Goal: Task Accomplishment & Management: Manage account settings

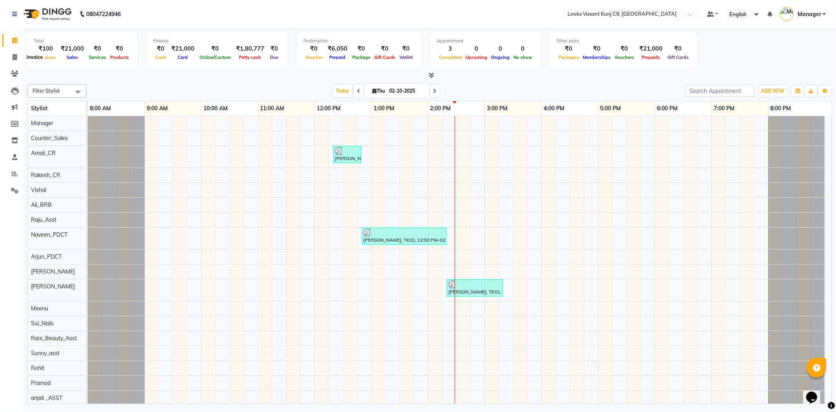
click at [21, 59] on span at bounding box center [15, 57] width 14 height 9
select select "service"
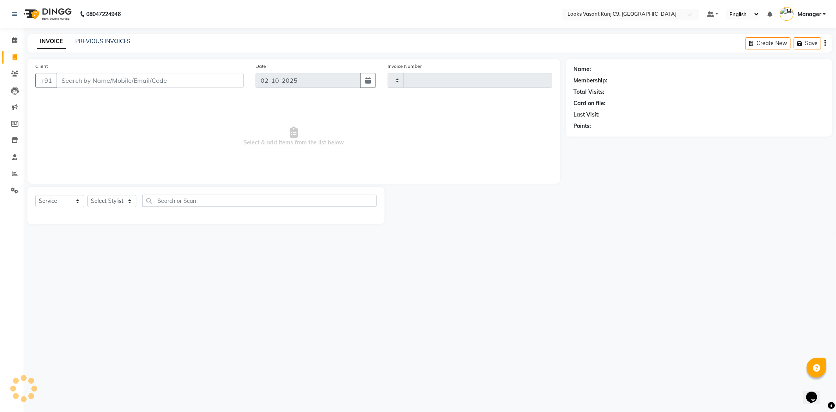
type input "1065"
select select "8747"
click at [120, 201] on select "Select Stylist" at bounding box center [111, 201] width 49 height 12
select select "91184"
click at [87, 195] on select "Select Stylist Ali_BRB Amali_CR anjali _ASST Arjun_PDCT Ashish_asst Counter_Sal…" at bounding box center [111, 201] width 49 height 12
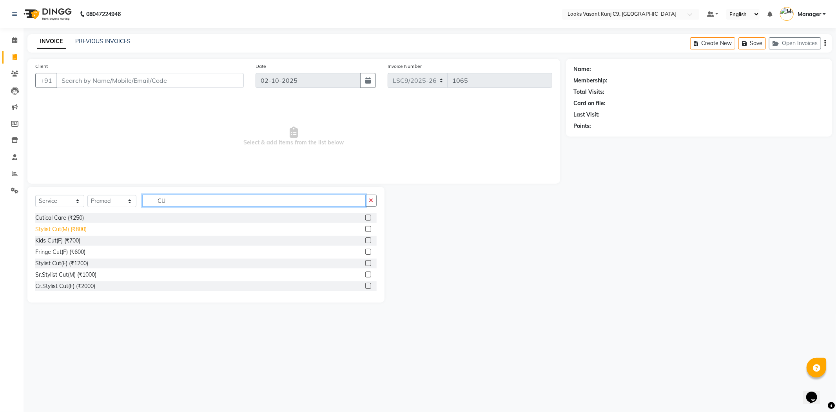
type input "CU"
click at [69, 230] on div "Stylist Cut(M) (₹800)" at bounding box center [60, 229] width 51 height 8
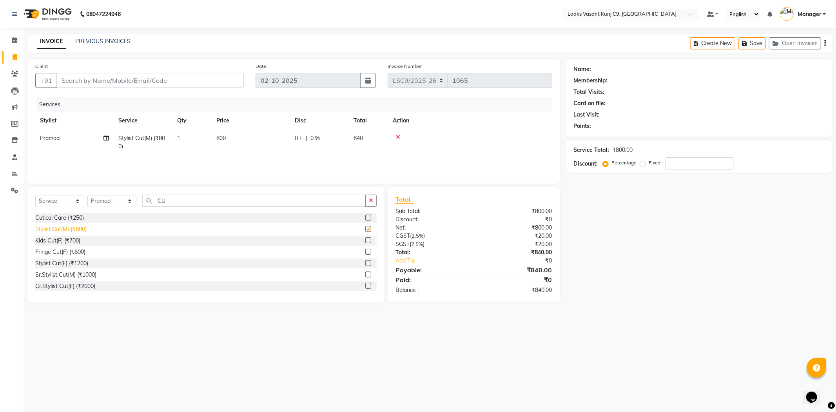
checkbox input "false"
click at [199, 84] on input "Client" at bounding box center [149, 80] width 187 height 15
type input "9"
type input "0"
type input "9810114698"
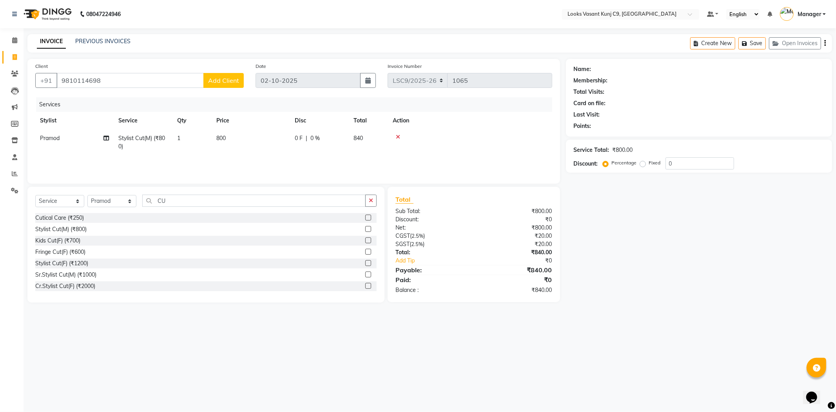
click at [223, 80] on span "Add Client" at bounding box center [223, 80] width 31 height 8
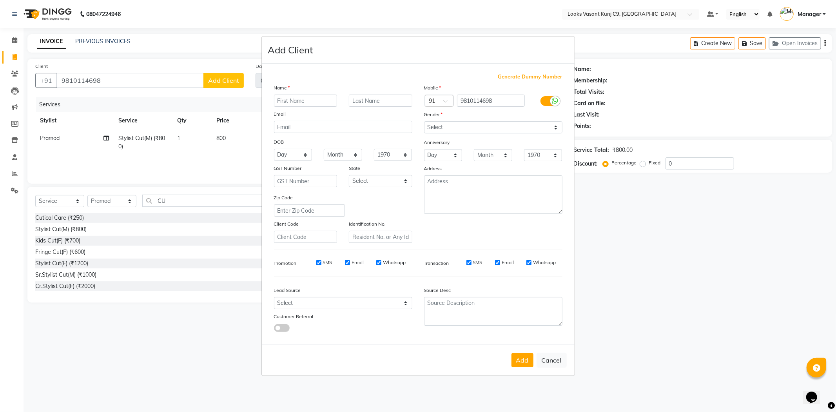
click at [305, 100] on input "text" at bounding box center [305, 100] width 63 height 12
type input "s"
type input "[PERSON_NAME]"
click at [482, 127] on select "Select Male Female Other Prefer Not To Say" at bounding box center [493, 127] width 138 height 12
select select "male"
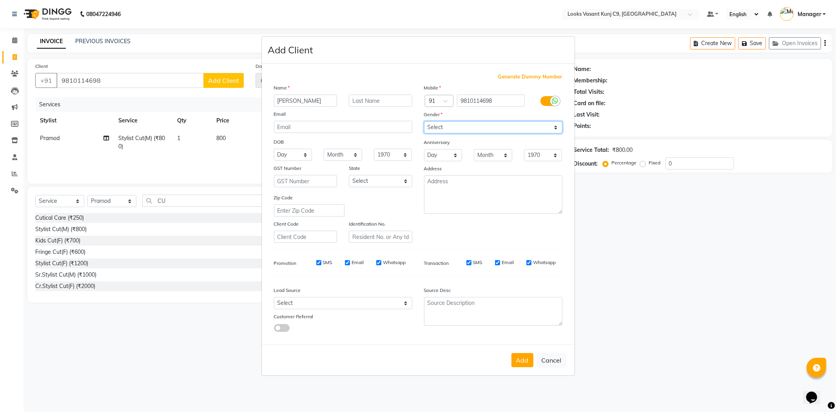
click at [424, 121] on select "Select Male Female Other Prefer Not To Say" at bounding box center [493, 127] width 138 height 12
click at [527, 362] on button "Add" at bounding box center [523, 360] width 22 height 14
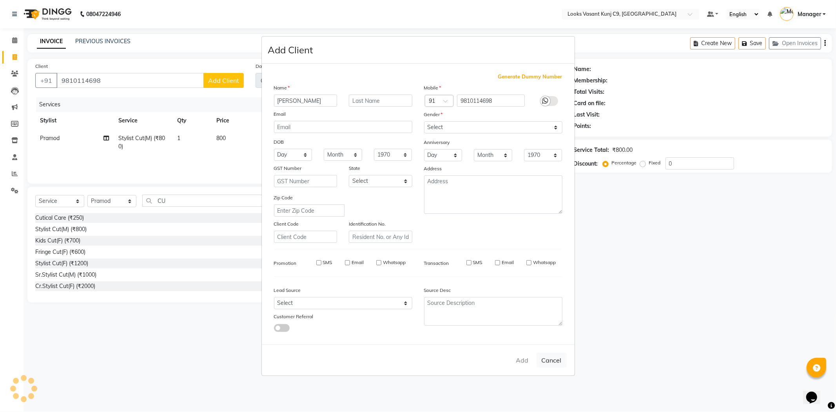
select select
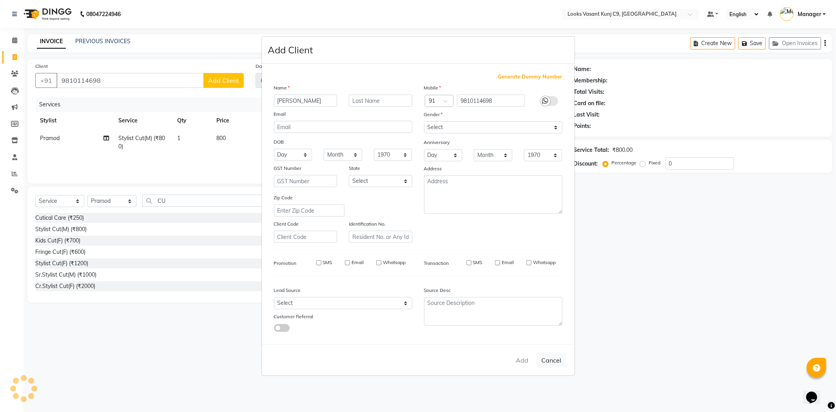
select select
checkbox input "false"
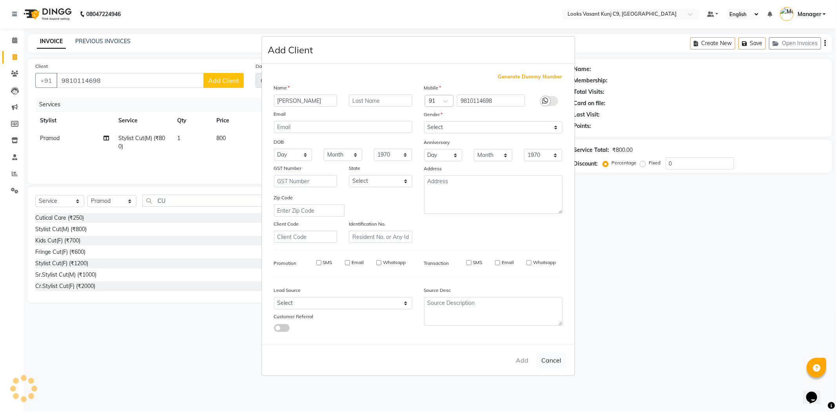
checkbox input "false"
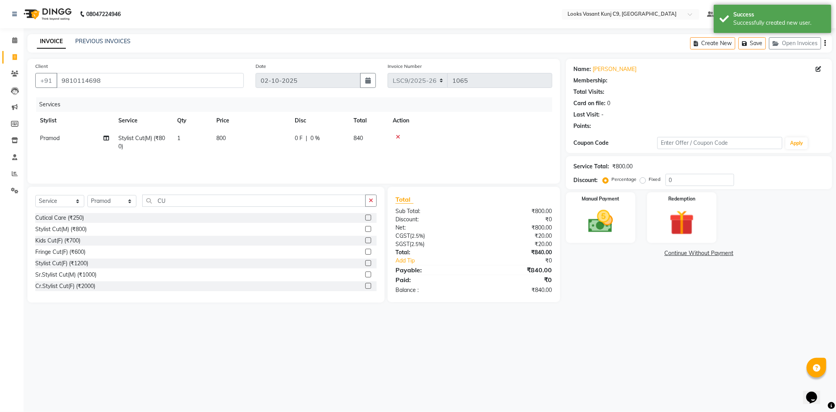
select select "1: Object"
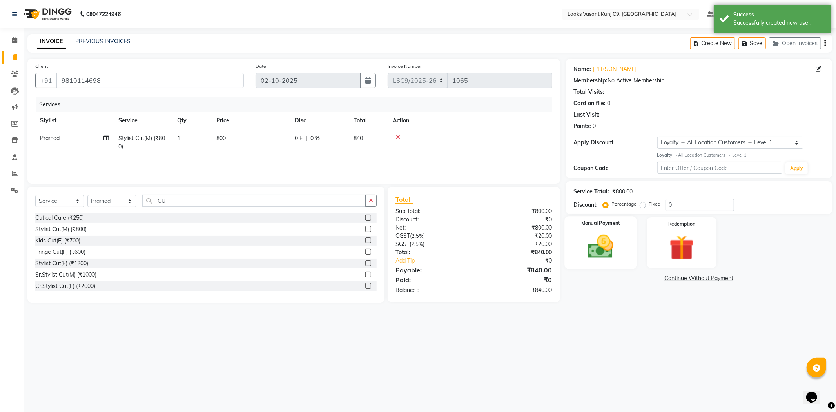
click at [589, 239] on img at bounding box center [601, 247] width 42 height 30
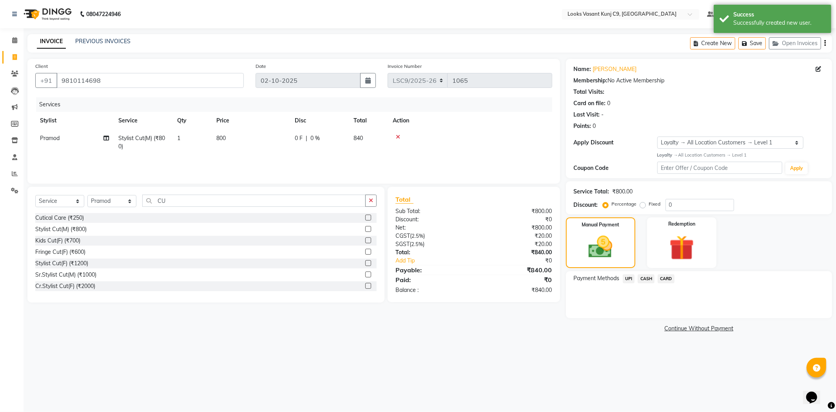
click at [631, 277] on span "UPI" at bounding box center [629, 278] width 12 height 9
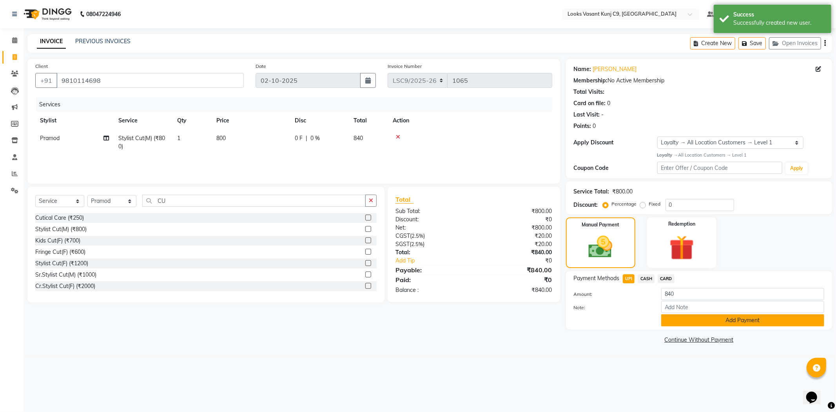
click at [696, 321] on button "Add Payment" at bounding box center [742, 320] width 163 height 12
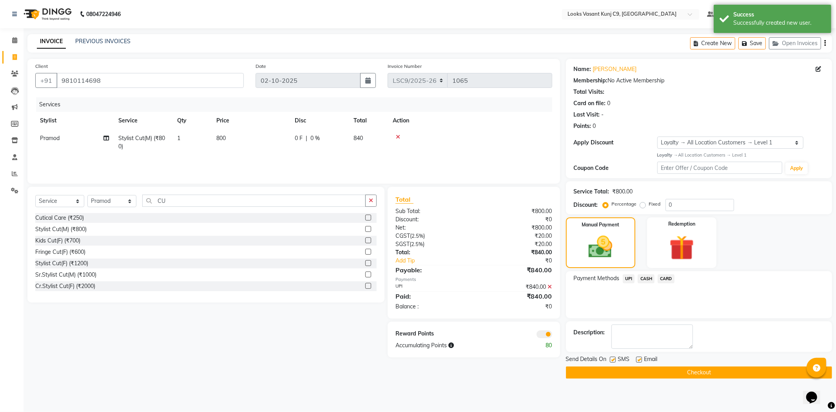
click at [637, 360] on label at bounding box center [639, 359] width 6 height 6
click at [637, 360] on input "checkbox" at bounding box center [638, 359] width 5 height 5
checkbox input "false"
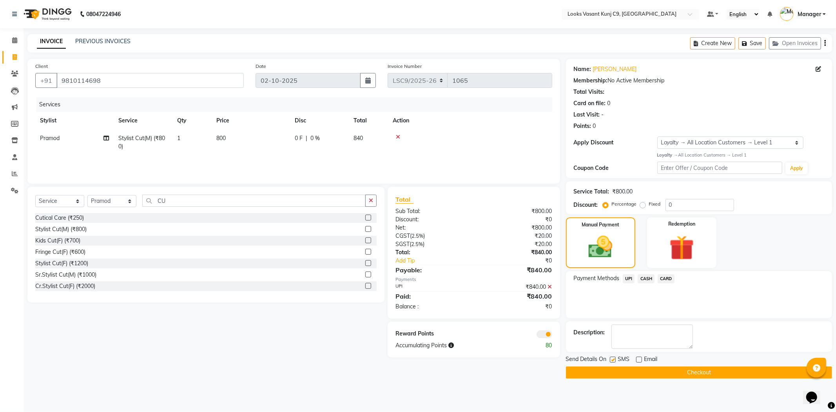
click at [616, 369] on button "Checkout" at bounding box center [699, 372] width 266 height 12
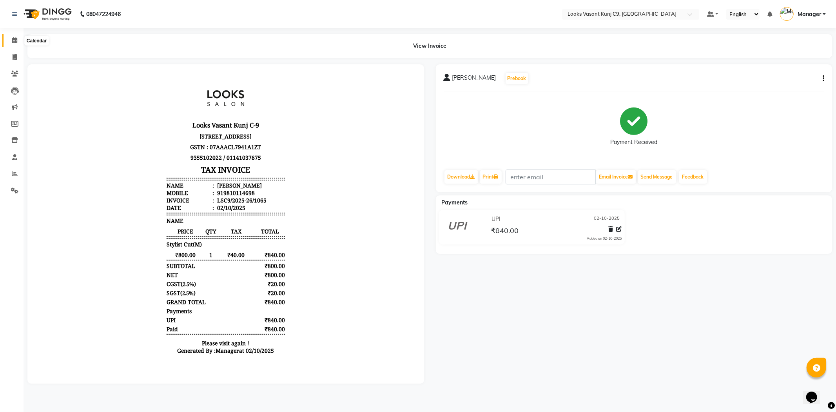
click at [9, 40] on span at bounding box center [15, 40] width 14 height 9
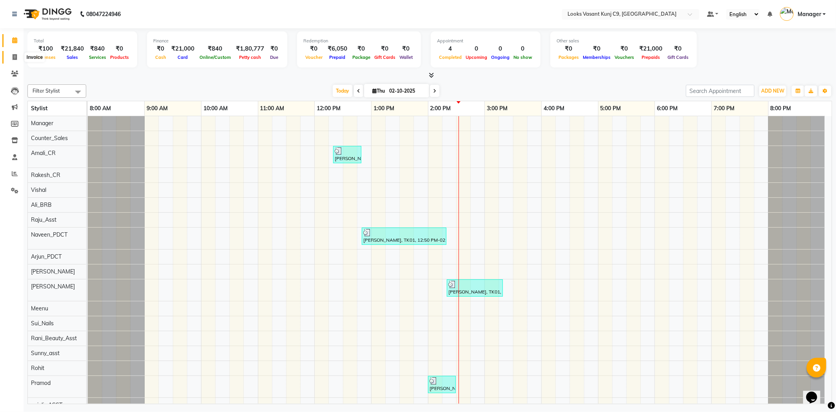
click at [16, 56] on icon at bounding box center [15, 57] width 4 height 6
select select "service"
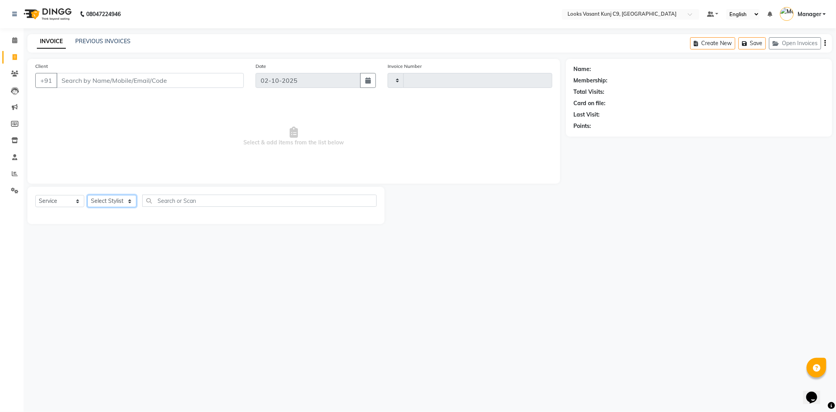
click at [107, 200] on select "Select Stylist Ali_BRB Amali_CR anjali _ASST Arjun_PDCT Ashish_asst Counter_Sal…" at bounding box center [111, 201] width 49 height 12
select select "88937"
click at [87, 195] on select "Select Stylist Ali_BRB Amali_CR anjali _ASST Arjun_PDCT Ashish_asst Counter_Sal…" at bounding box center [111, 201] width 49 height 12
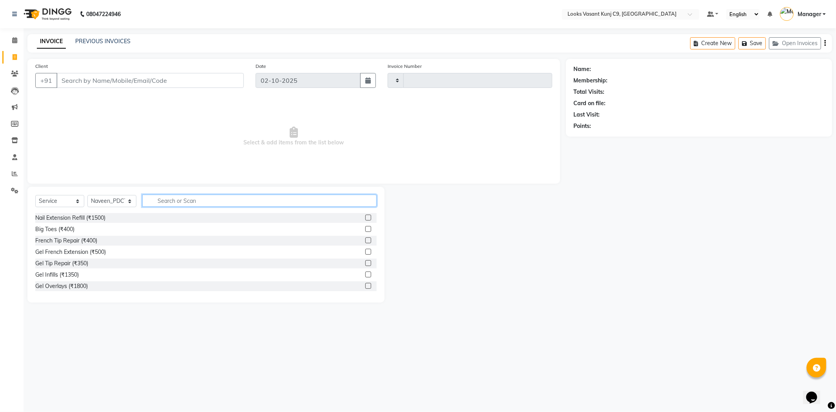
drag, startPoint x: 166, startPoint y: 200, endPoint x: 194, endPoint y: 181, distance: 33.8
click at [163, 200] on input "text" at bounding box center [259, 200] width 234 height 12
type input "head"
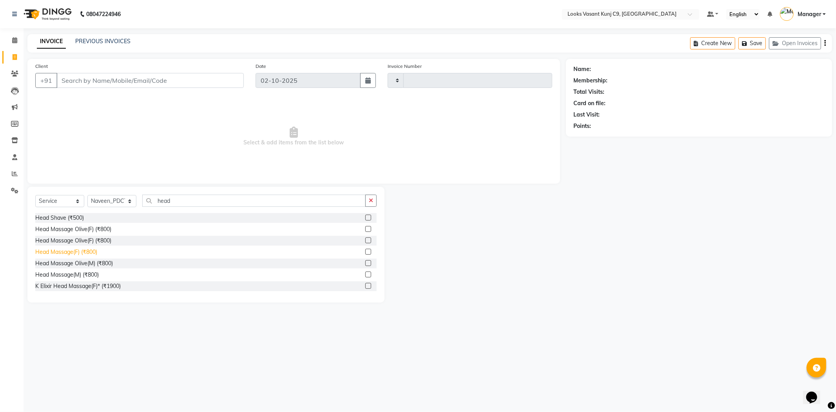
click at [85, 250] on div "Head Massage(F) (₹800)" at bounding box center [66, 252] width 62 height 8
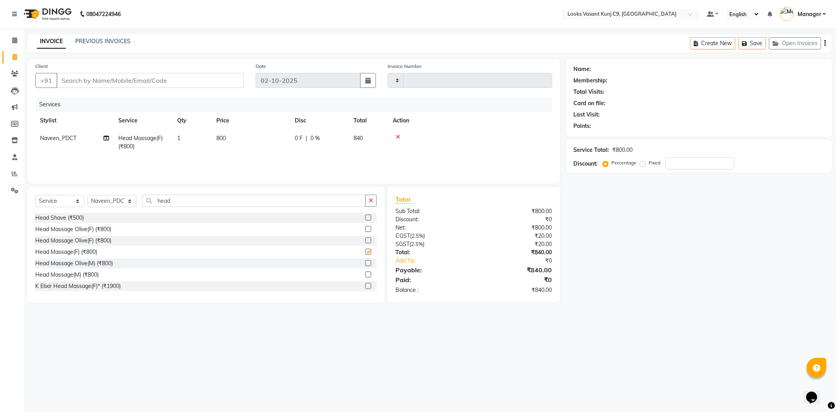
checkbox input "false"
click at [247, 148] on td "800" at bounding box center [251, 142] width 78 height 26
select select "88937"
drag, startPoint x: 271, startPoint y: 139, endPoint x: 153, endPoint y: 118, distance: 119.5
click at [153, 118] on table "Stylist Service Qty Price Disc Total Action Ali_BRB Amali_CR anjali _ASST Arjun…" at bounding box center [293, 137] width 517 height 51
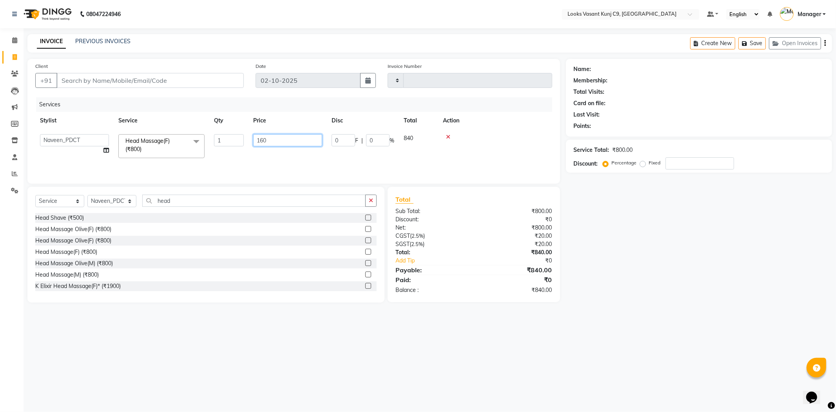
type input "1600"
click at [147, 90] on div "Client +91" at bounding box center [139, 78] width 220 height 32
click at [152, 82] on input "Client" at bounding box center [149, 80] width 187 height 15
type input "9"
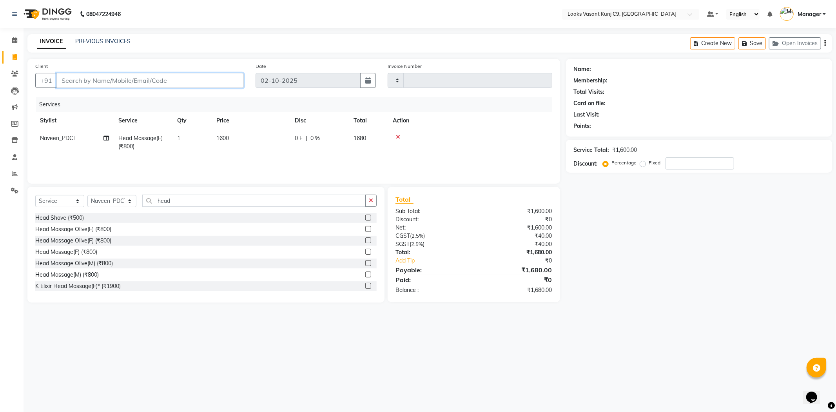
type input "0"
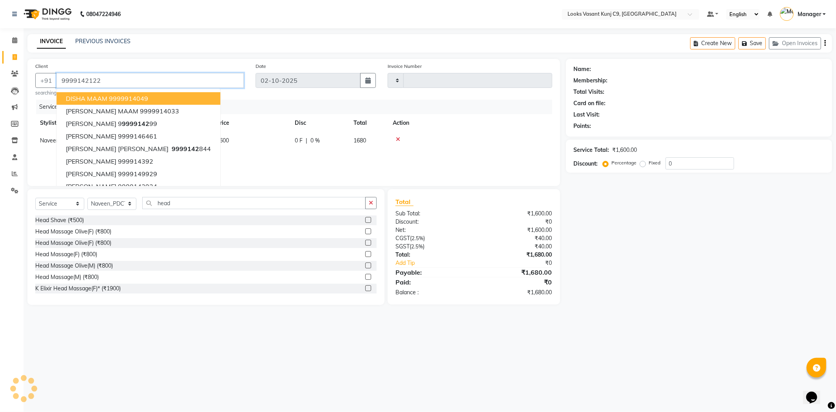
type input "9999142122"
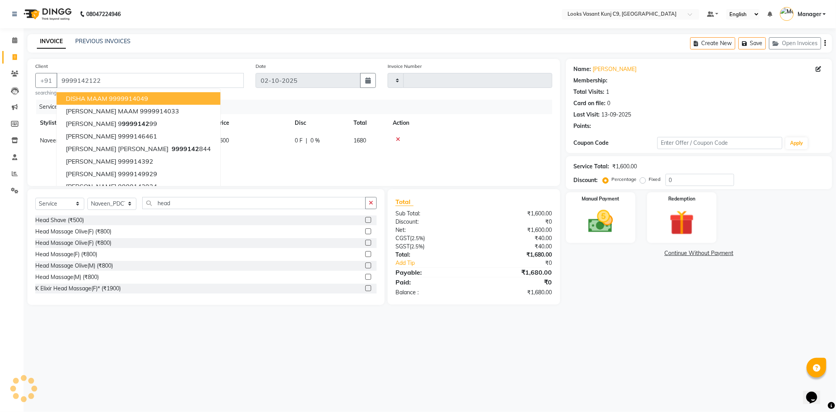
select select "1: Object"
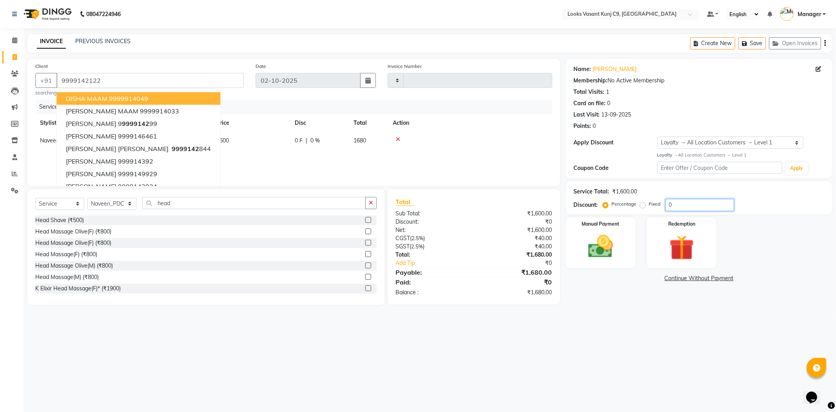
click at [692, 204] on input "0" at bounding box center [700, 205] width 69 height 12
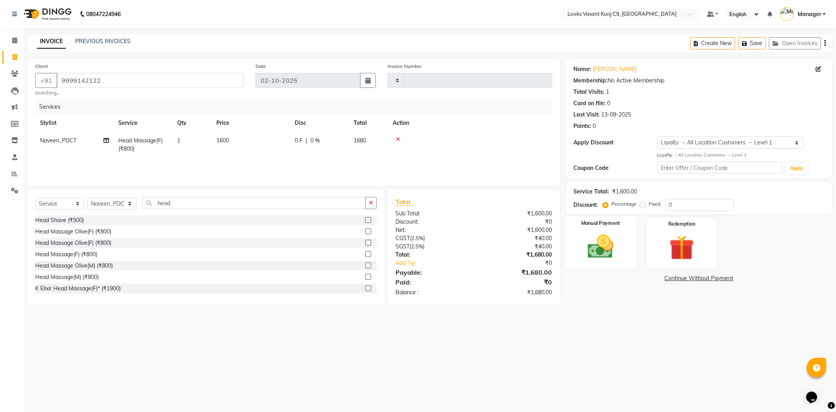
click at [604, 232] on img at bounding box center [601, 247] width 42 height 30
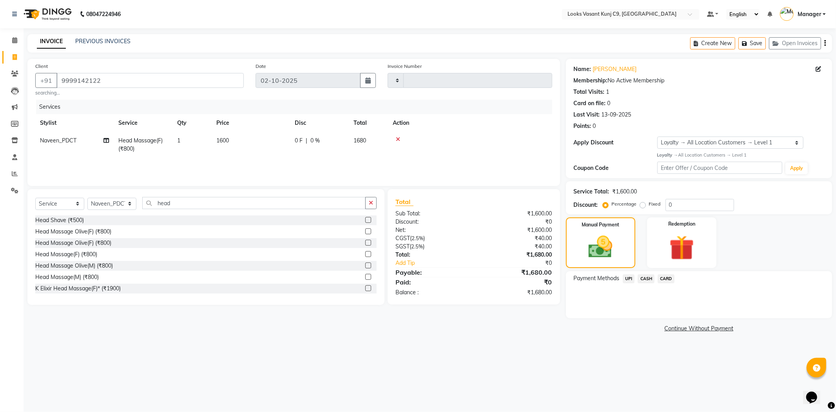
click at [625, 276] on span "UPI" at bounding box center [629, 278] width 12 height 9
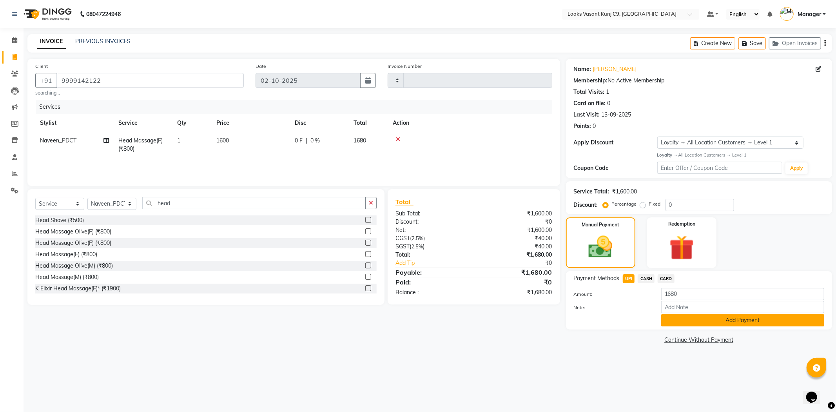
click at [694, 323] on button "Add Payment" at bounding box center [742, 320] width 163 height 12
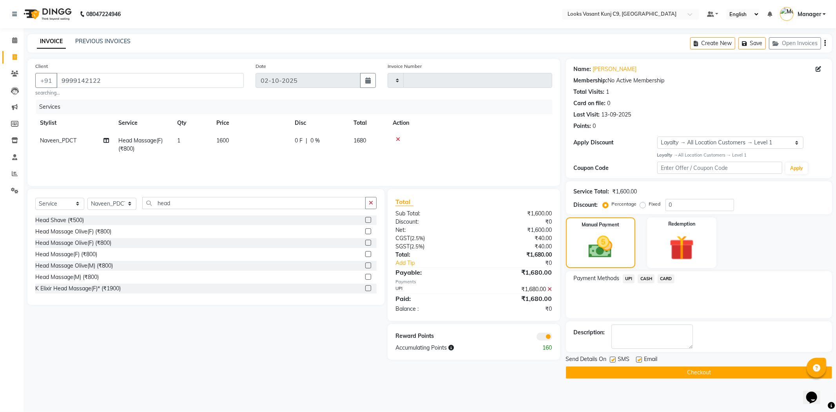
click at [640, 360] on label at bounding box center [639, 359] width 6 height 6
click at [640, 360] on input "checkbox" at bounding box center [638, 359] width 5 height 5
checkbox input "false"
click at [637, 374] on button "Checkout" at bounding box center [699, 372] width 266 height 12
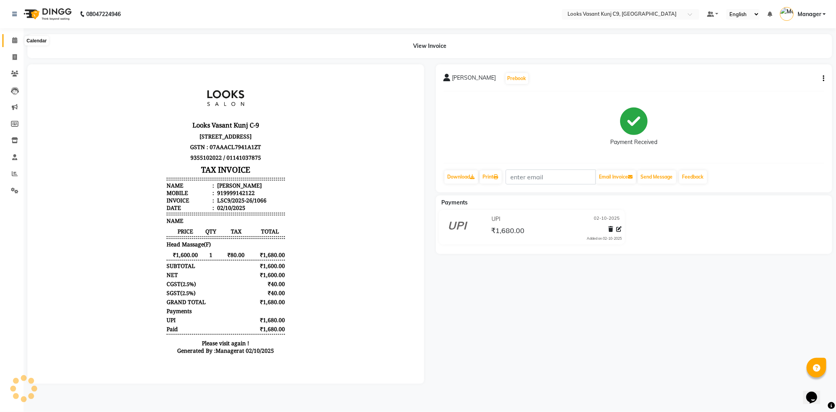
click at [17, 40] on span at bounding box center [15, 40] width 14 height 9
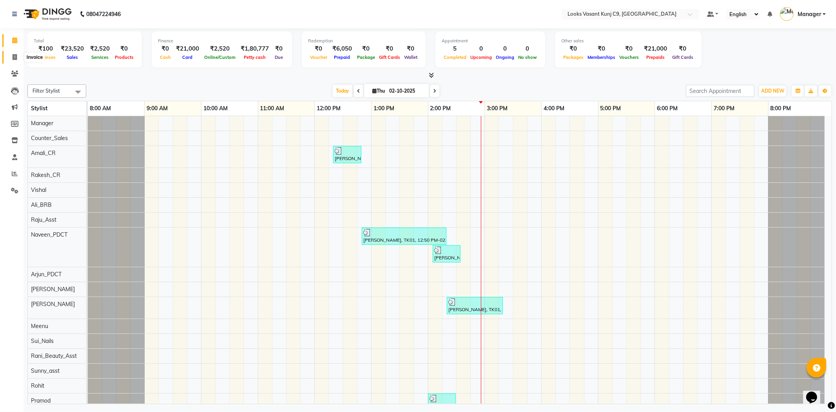
click at [9, 59] on span at bounding box center [15, 57] width 14 height 9
select select "service"
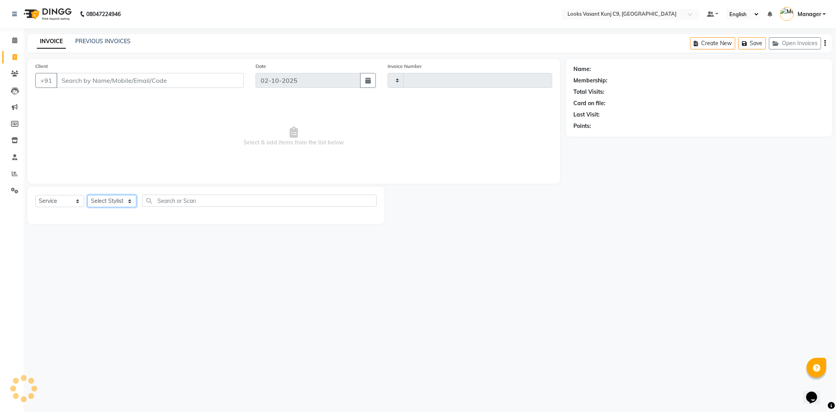
click at [123, 199] on select "Select Stylist Ali_BRB Amali_CR anjali _ASST Arjun_PDCT Ashish_asst Counter_Sal…" at bounding box center [111, 201] width 49 height 12
type input "1067"
select select "8747"
select select "88937"
click at [87, 195] on select "Select Stylist Ali_BRB Amali_CR anjali _ASST Arjun_PDCT Ashish_asst Counter_Sal…" at bounding box center [111, 201] width 49 height 12
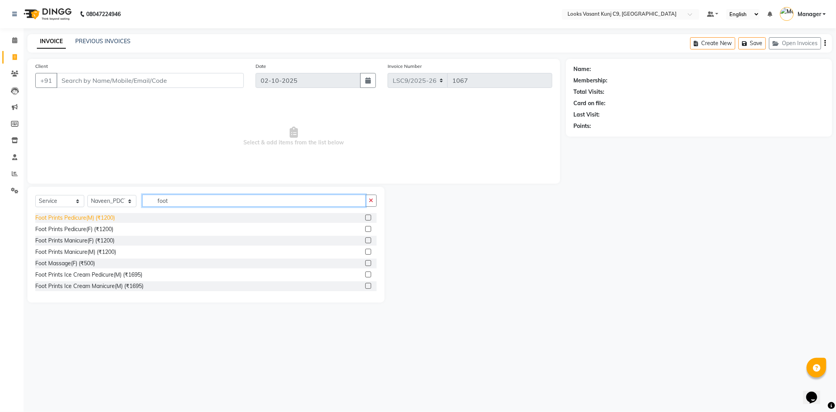
type input "foot"
click at [112, 216] on div "Foot Prints Pedicure(M) (₹1200)" at bounding box center [75, 218] width 80 height 8
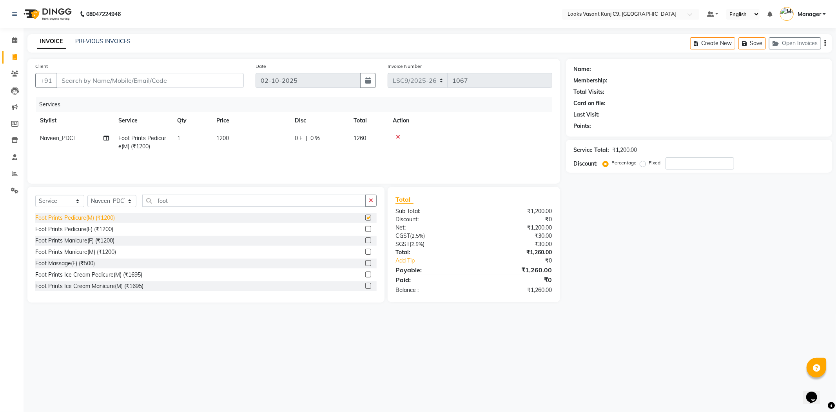
checkbox input "false"
click at [209, 103] on div "Services" at bounding box center [297, 104] width 522 height 15
click at [208, 78] on input "Client" at bounding box center [149, 80] width 187 height 15
click at [91, 81] on input "Client" at bounding box center [149, 80] width 187 height 15
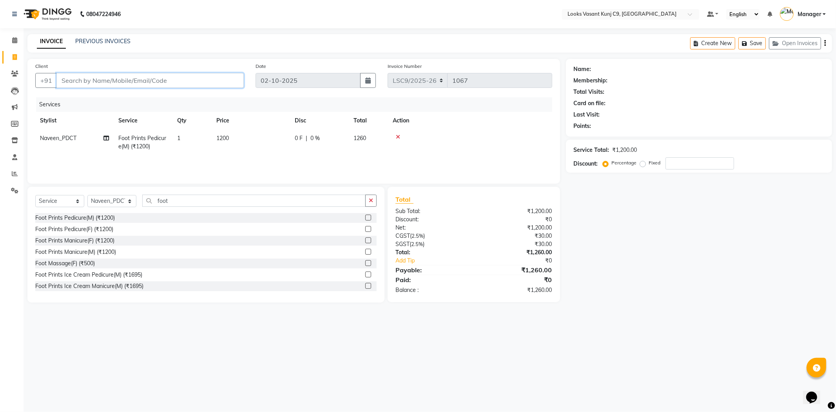
click at [127, 80] on input "Client" at bounding box center [149, 80] width 187 height 15
click at [154, 80] on input "Client" at bounding box center [149, 80] width 187 height 15
type input "8"
type input "0"
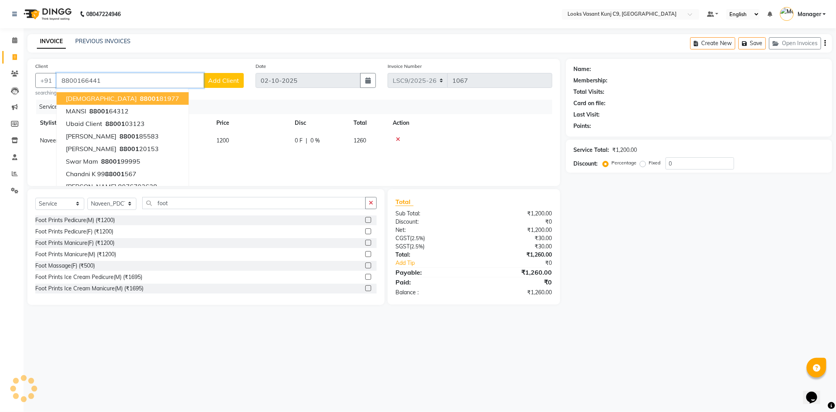
type input "8800166441"
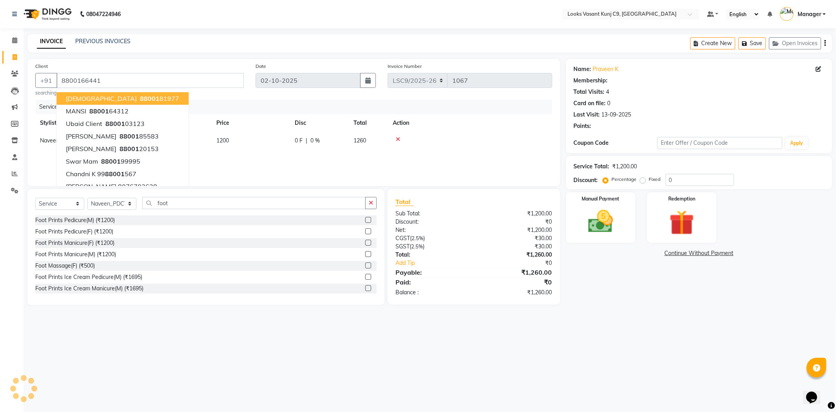
select select "1: Object"
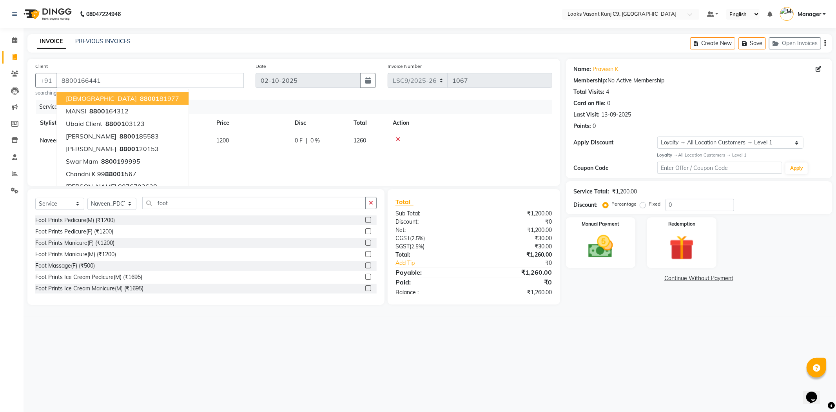
click at [289, 165] on div "Services Stylist Service Qty Price Disc Total Action Naveen_PDCT Foot Prints Pe…" at bounding box center [293, 139] width 517 height 78
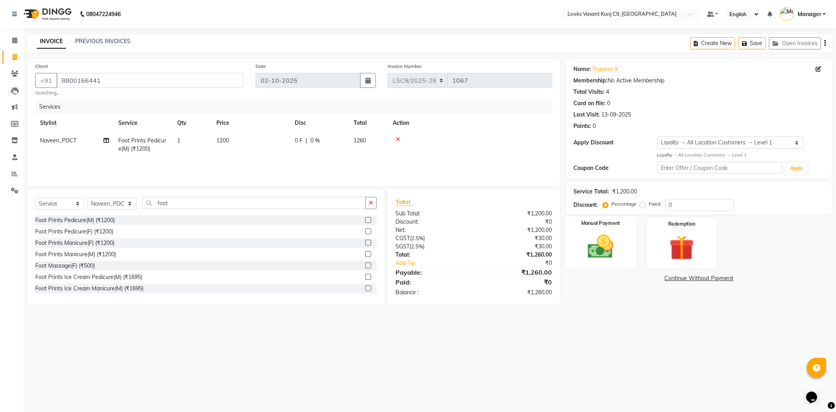
click at [617, 256] on img at bounding box center [601, 247] width 42 height 30
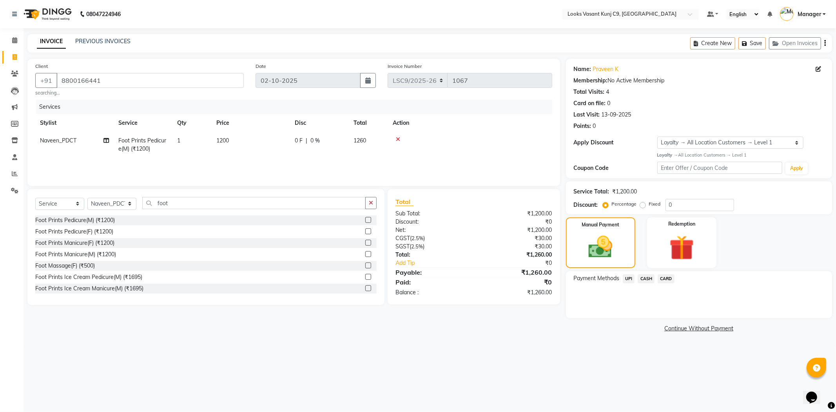
click at [629, 281] on span "UPI" at bounding box center [629, 278] width 12 height 9
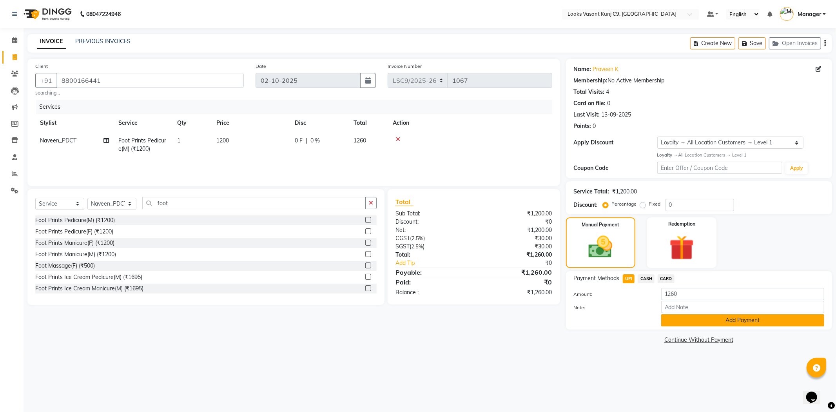
click at [679, 317] on button "Add Payment" at bounding box center [742, 320] width 163 height 12
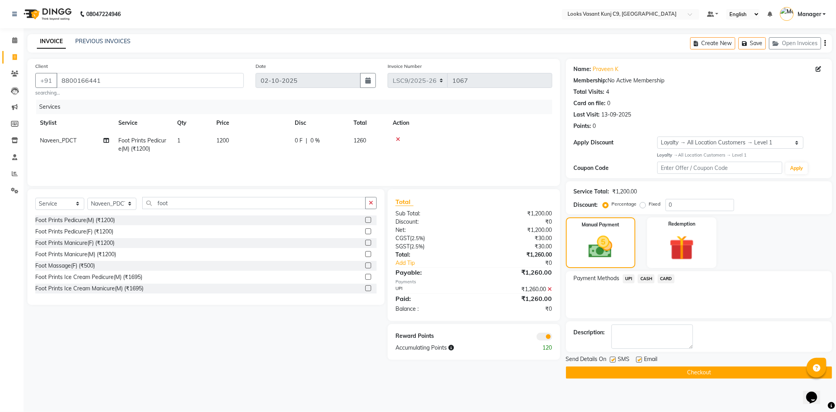
click at [638, 357] on label at bounding box center [639, 359] width 6 height 6
click at [638, 357] on input "checkbox" at bounding box center [638, 359] width 5 height 5
checkbox input "false"
click at [648, 372] on button "Checkout" at bounding box center [699, 372] width 266 height 12
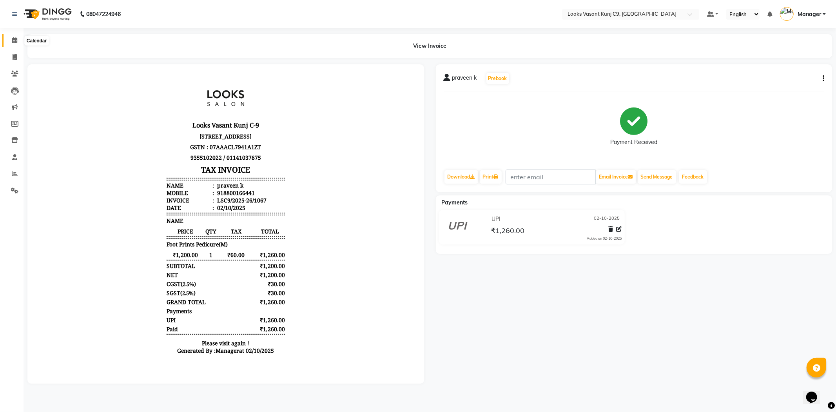
drag, startPoint x: 16, startPoint y: 38, endPoint x: 74, endPoint y: 9, distance: 65.2
click at [16, 38] on icon at bounding box center [14, 40] width 5 height 6
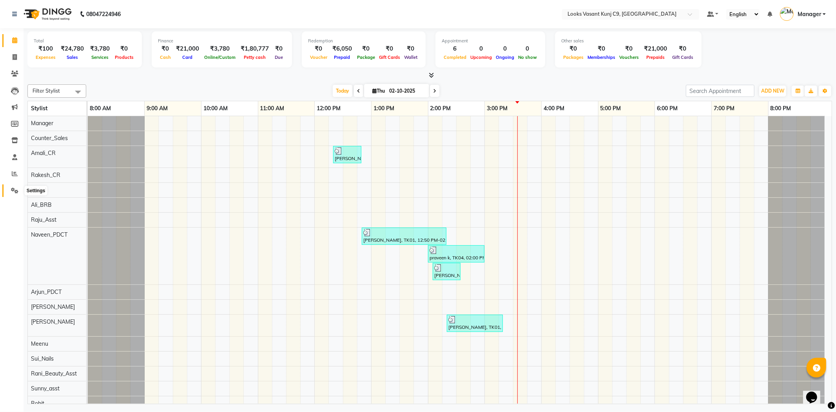
drag, startPoint x: 20, startPoint y: 188, endPoint x: 22, endPoint y: 185, distance: 4.2
click at [20, 188] on span at bounding box center [15, 190] width 14 height 9
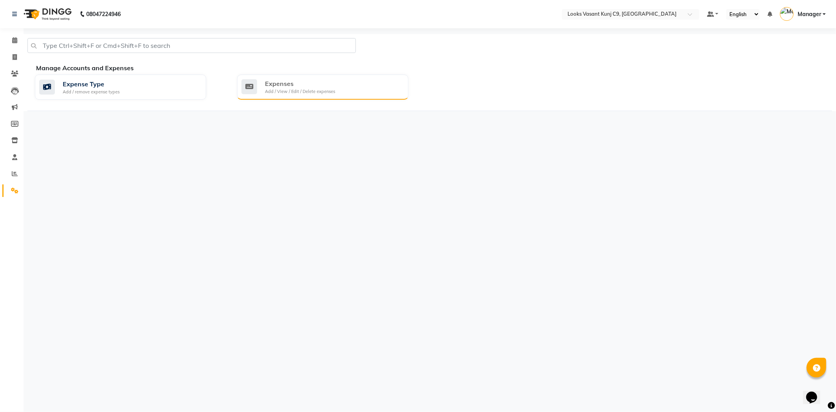
click at [374, 91] on div "Expenses Add / View / Edit / Delete expenses" at bounding box center [321, 87] width 161 height 16
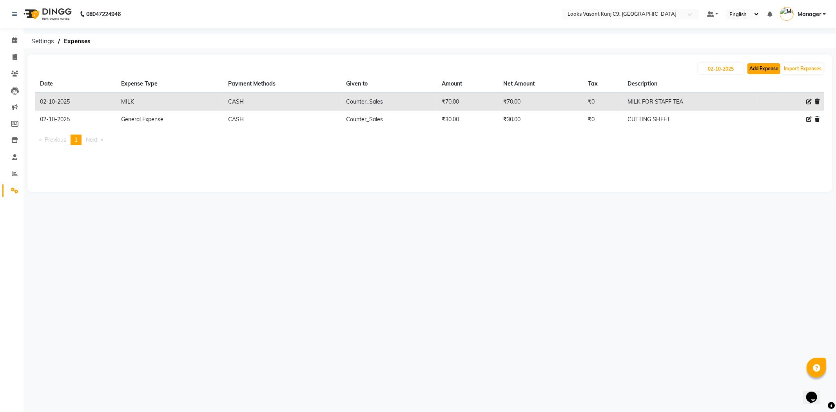
click at [755, 70] on button "Add Expense" at bounding box center [763, 68] width 33 height 11
select select "1"
select select "8002"
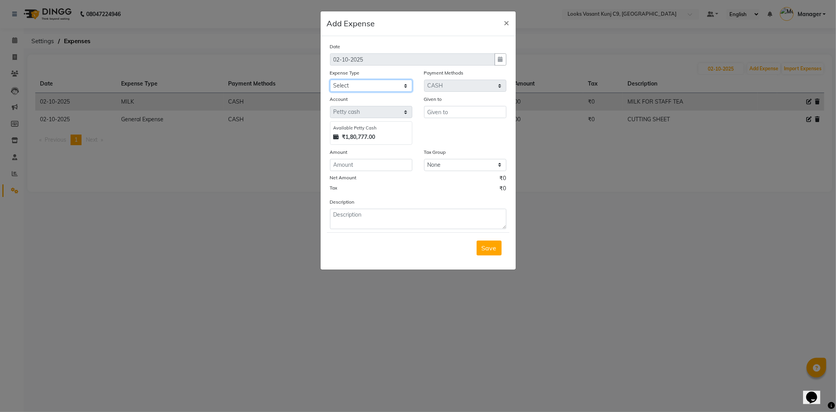
click at [366, 87] on select "Select Accommodation Aesthetics Bank Deposit BLINKIT Cash Handover Client Refun…" at bounding box center [371, 86] width 82 height 12
select select "23704"
click at [330, 80] on select "Select Accommodation Aesthetics Bank Deposit BLINKIT Cash Handover Client Refun…" at bounding box center [371, 86] width 82 height 12
type input "Counter_Sales"
type input "40"
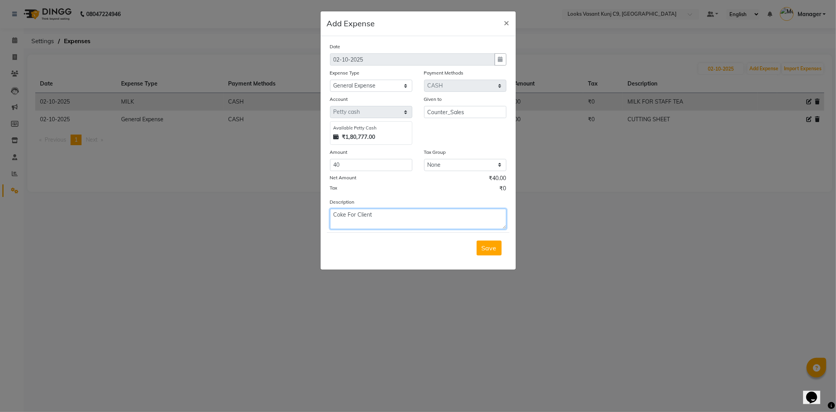
type textarea "Coke For Client"
click at [485, 244] on span "Save" at bounding box center [489, 248] width 15 height 8
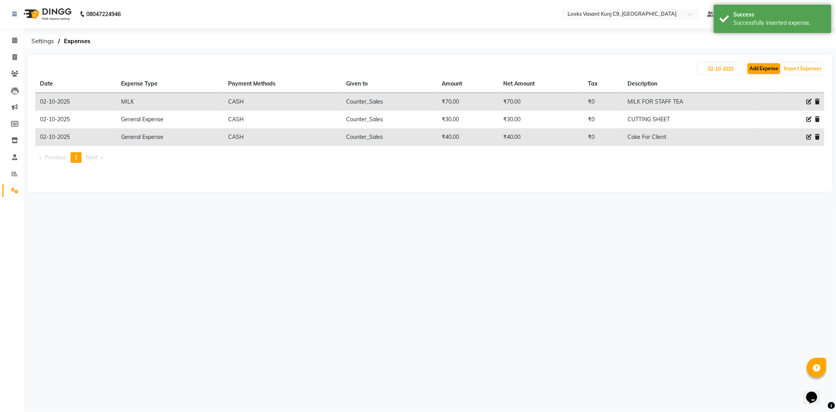
click at [761, 68] on button "Add Expense" at bounding box center [763, 68] width 33 height 11
select select "1"
select select "8002"
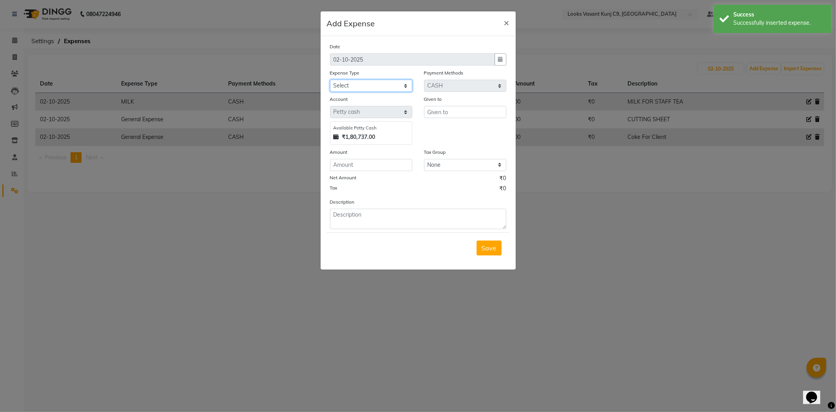
click at [357, 85] on select "Select Accommodation Aesthetics Bank Deposit BLINKIT Cash Handover Client Refun…" at bounding box center [371, 86] width 82 height 12
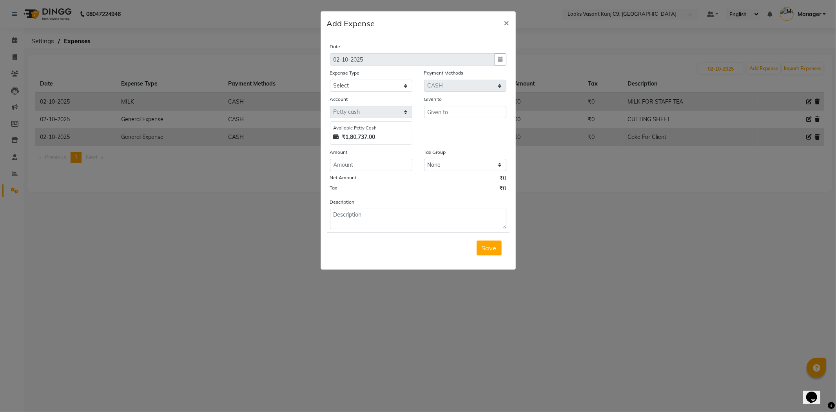
click at [267, 50] on ngb-modal-window "Add Expense × Date 02-10-2025 Expense Type Select Accommodation Aesthetics Bank…" at bounding box center [418, 206] width 836 height 412
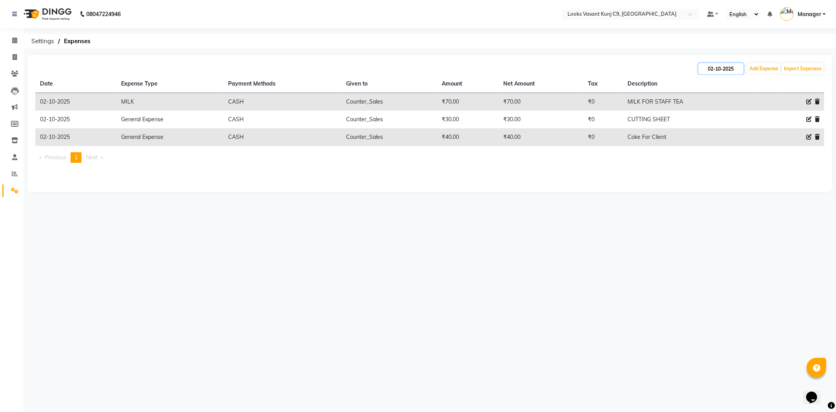
click at [727, 70] on input "02-10-2025" at bounding box center [720, 68] width 45 height 11
select select "10"
select select "2025"
click at [722, 107] on div "30" at bounding box center [719, 108] width 13 height 13
type input "30-09-2025"
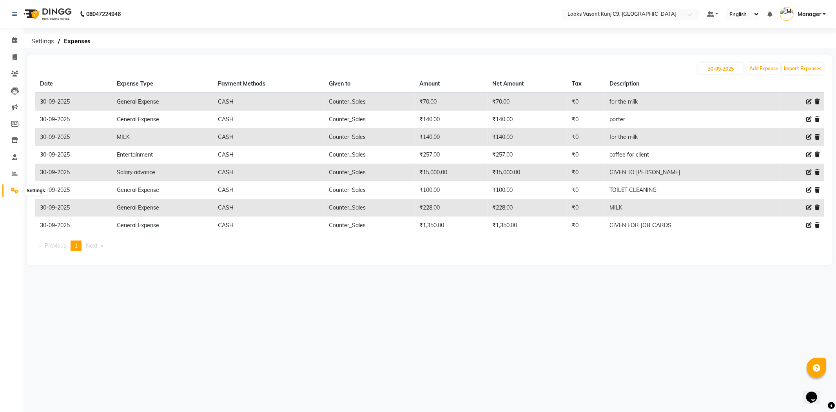
click at [11, 190] on icon at bounding box center [14, 190] width 7 height 6
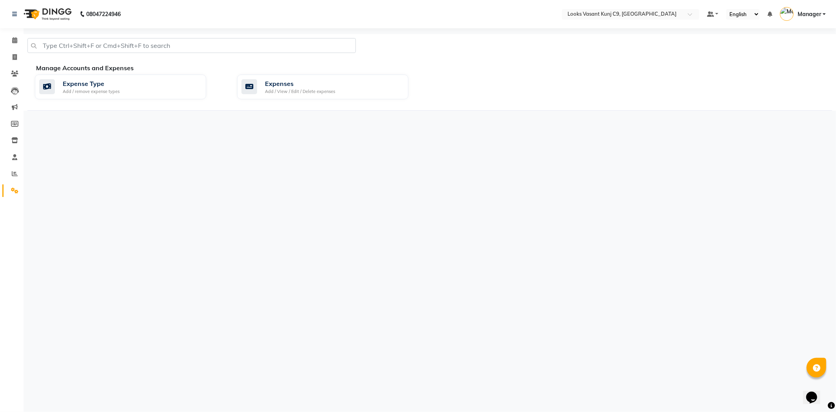
click at [273, 99] on div "Expense Type Add / remove expense types Expenses Add / View / Edit / Delete exp…" at bounding box center [433, 88] width 809 height 28
click at [299, 97] on div "Expenses Add / View / Edit / Delete expenses" at bounding box center [322, 86] width 171 height 25
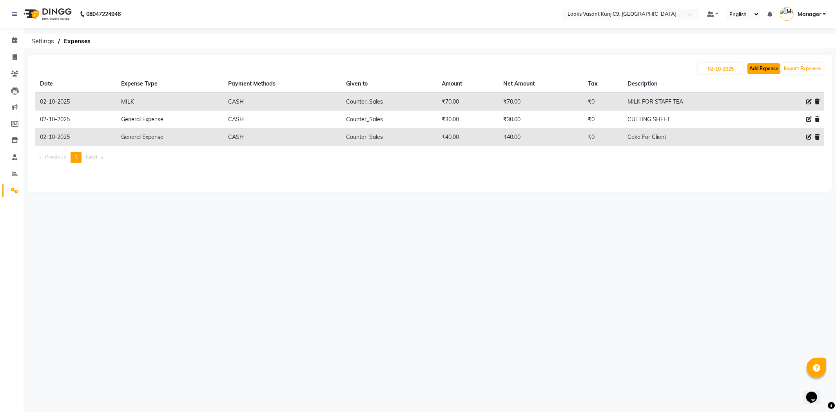
click at [766, 71] on button "Add Expense" at bounding box center [763, 68] width 33 height 11
select select "1"
select select "8002"
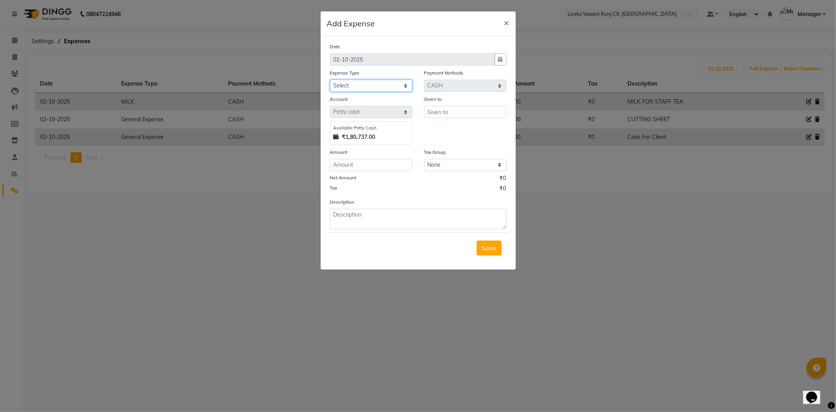
click at [363, 89] on select "Select Accommodation Aesthetics Bank Deposit BLINKIT Cash Handover Client Refun…" at bounding box center [371, 86] width 82 height 12
select select "19731"
click at [330, 80] on select "Select Accommodation Aesthetics Bank Deposit BLINKIT Cash Handover Client Refun…" at bounding box center [371, 86] width 82 height 12
type input "Counter_Sales"
type input "1000"
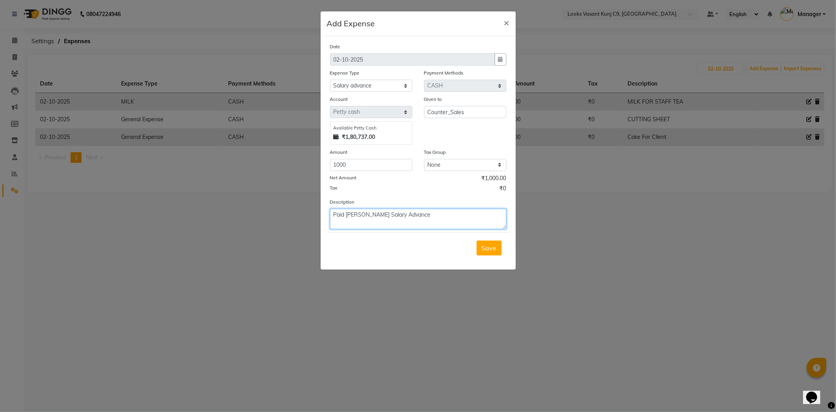
click at [372, 215] on textarea "Paid Himanshu Salary Advance" at bounding box center [418, 219] width 176 height 20
type textarea "Paid Himanshu HK Salary Advance"
click at [495, 254] on button "Save" at bounding box center [489, 247] width 25 height 15
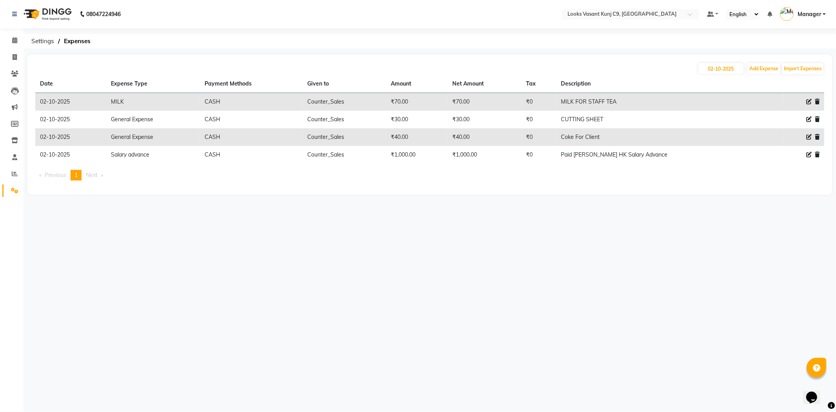
click at [808, 156] on icon at bounding box center [808, 154] width 5 height 5
select select "19731"
select select "1"
select select "8002"
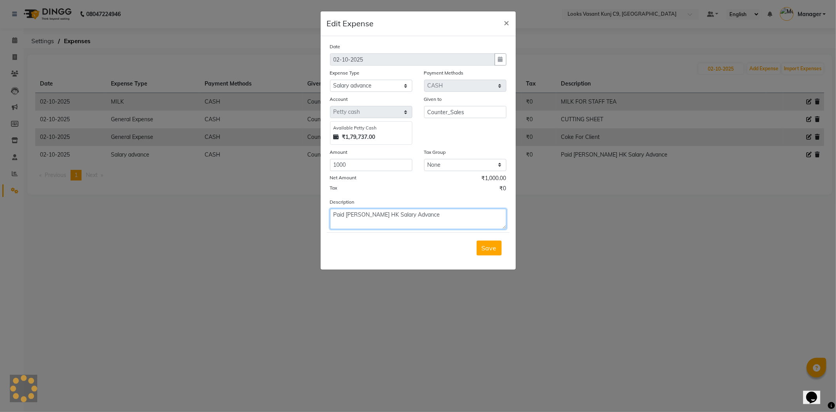
click at [435, 213] on textarea "Paid Himanshu HK Salary Advance" at bounding box center [418, 219] width 176 height 20
type textarea "Paid Himanshu HK Salary Advance Approved by Rakesh sir"
drag, startPoint x: 424, startPoint y: 214, endPoint x: 498, endPoint y: 212, distance: 73.7
click at [498, 212] on textarea "Paid Himanshu HK Salary Advance Approved by Rakesh sir" at bounding box center [418, 219] width 176 height 20
click at [508, 24] on span "×" at bounding box center [506, 22] width 5 height 12
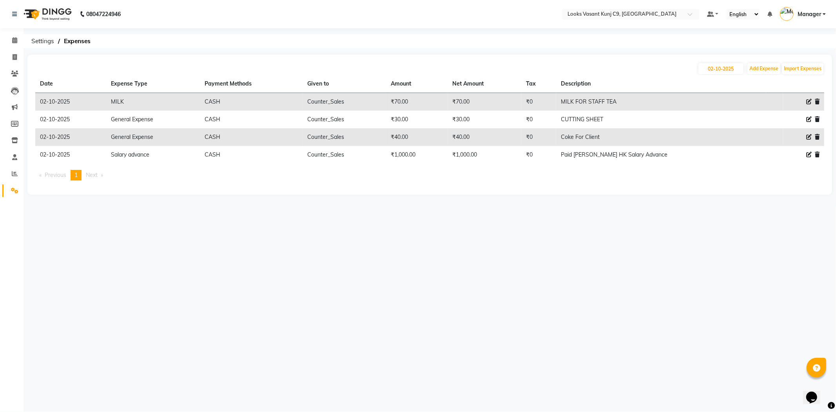
click at [808, 153] on icon at bounding box center [808, 154] width 5 height 5
select select "19731"
select select "1"
select select "8002"
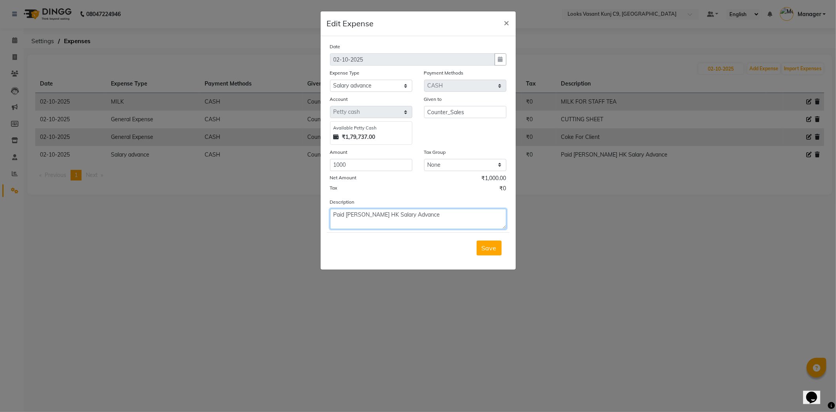
paste textarea "Approved by Rakesh sir"
type textarea "Paid Himanshu HK Salary Advance Approved by Rakesh sir"
click at [493, 244] on span "Save" at bounding box center [489, 248] width 15 height 8
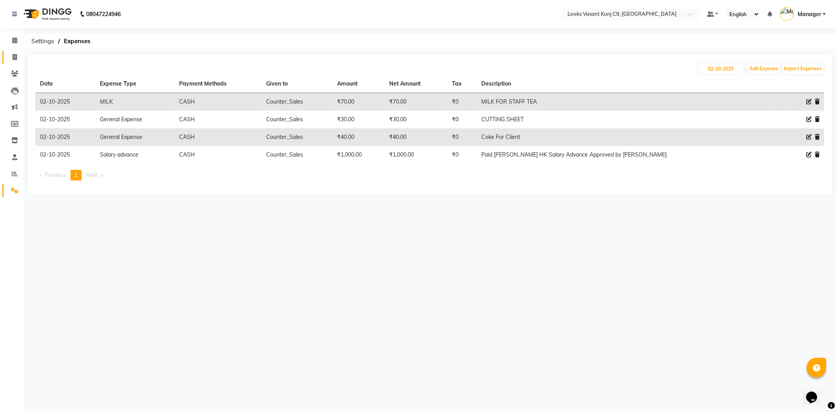
click at [13, 59] on icon at bounding box center [15, 57] width 4 height 6
select select "service"
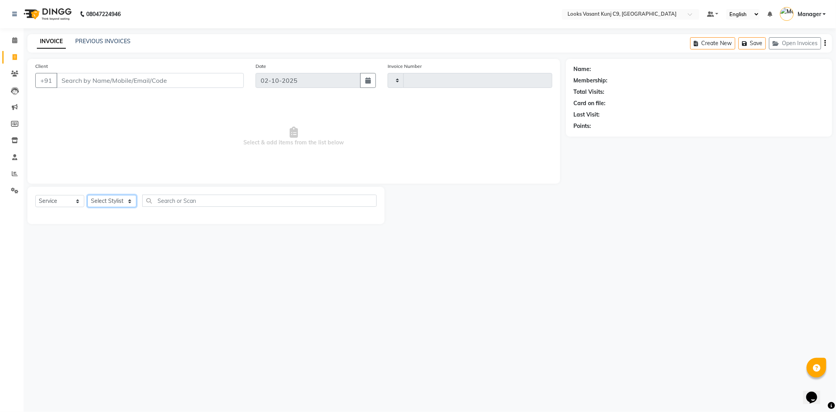
click at [107, 198] on select "Select Stylist Ali_BRB Amali_CR anjali _ASST Arjun_PDCT Ashish_asst Counter_Sal…" at bounding box center [111, 201] width 49 height 12
select select "93275"
click at [87, 195] on select "Select Stylist Ali_BRB Amali_CR anjali _ASST Arjun_PDCT Ashish_asst Counter_Sal…" at bounding box center [111, 201] width 49 height 12
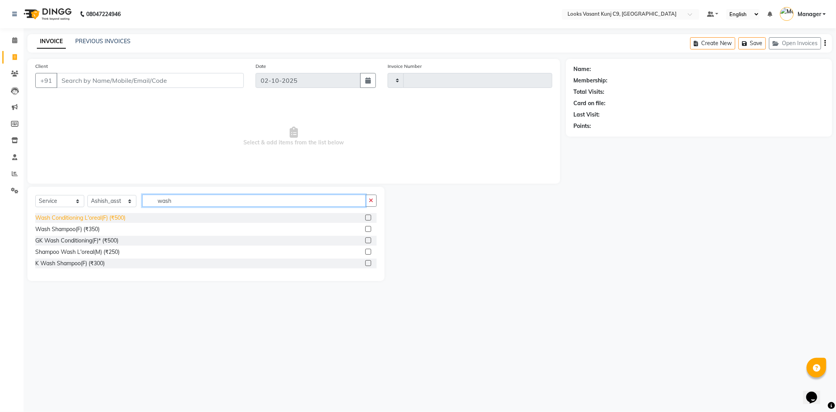
type input "wash"
click at [120, 214] on div "Wash Conditioning L'oreal(F) (₹500)" at bounding box center [80, 218] width 90 height 8
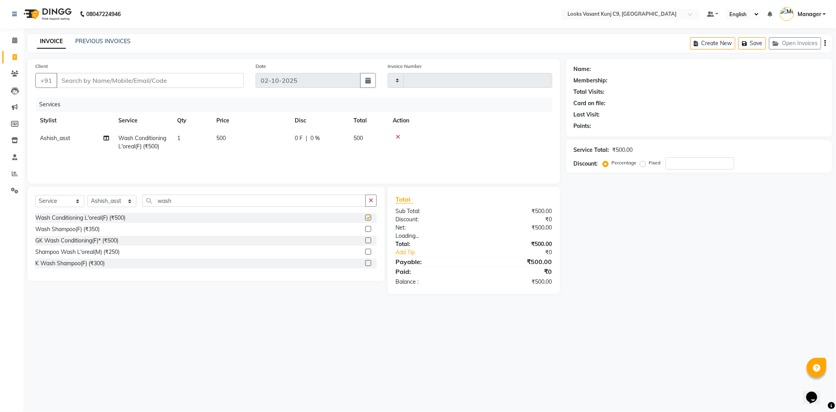
checkbox input "false"
click at [215, 136] on td "500" at bounding box center [251, 142] width 78 height 26
select select "93275"
drag, startPoint x: 287, startPoint y: 140, endPoint x: 205, endPoint y: 139, distance: 81.5
click at [205, 139] on tr "Ali_BRB Amali_CR anjali _ASST Arjun_PDCT Ashish_asst Counter_Sales Manager Mary…" at bounding box center [293, 145] width 517 height 33
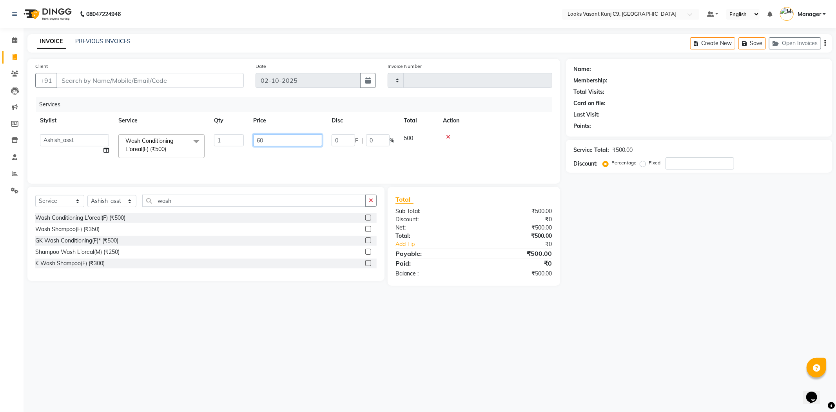
type input "600"
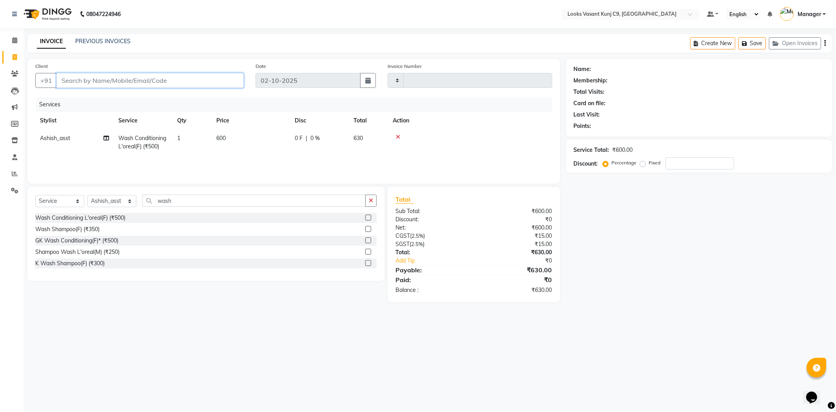
click at [180, 78] on input "Client" at bounding box center [149, 80] width 187 height 15
type input "9"
type input "0"
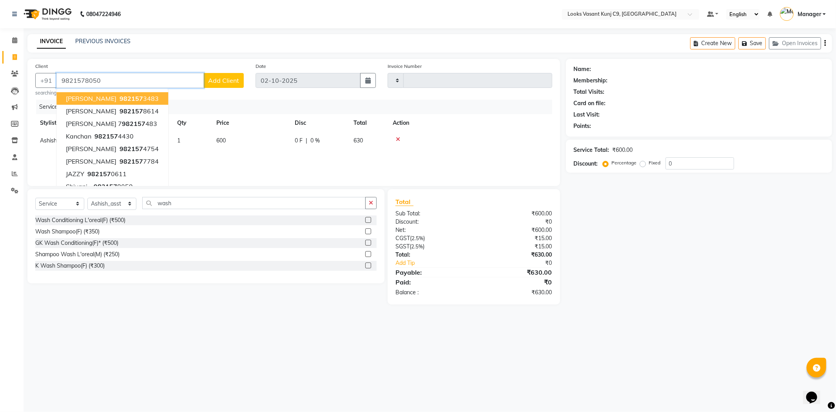
type input "9821578050"
click at [230, 78] on span "Add Client" at bounding box center [223, 80] width 31 height 8
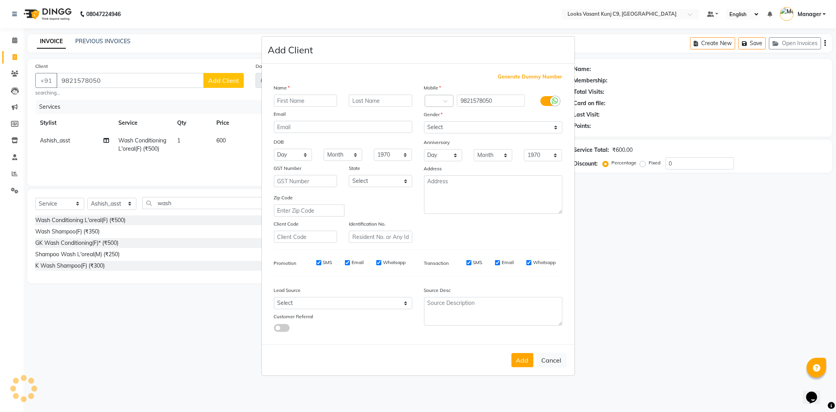
click at [318, 105] on input "text" at bounding box center [305, 100] width 63 height 12
type input "Shivani"
click at [464, 131] on select "Select Male Female Other Prefer Not To Say" at bounding box center [493, 127] width 138 height 12
select select "female"
click at [424, 121] on select "Select Male Female Other Prefer Not To Say" at bounding box center [493, 127] width 138 height 12
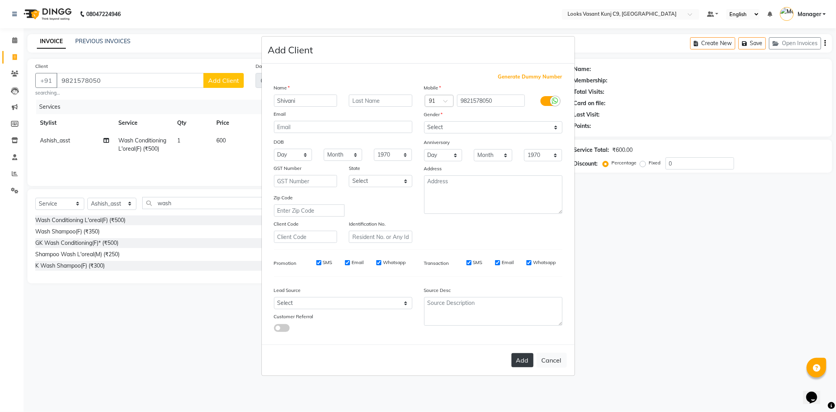
click at [522, 357] on button "Add" at bounding box center [523, 360] width 22 height 14
select select
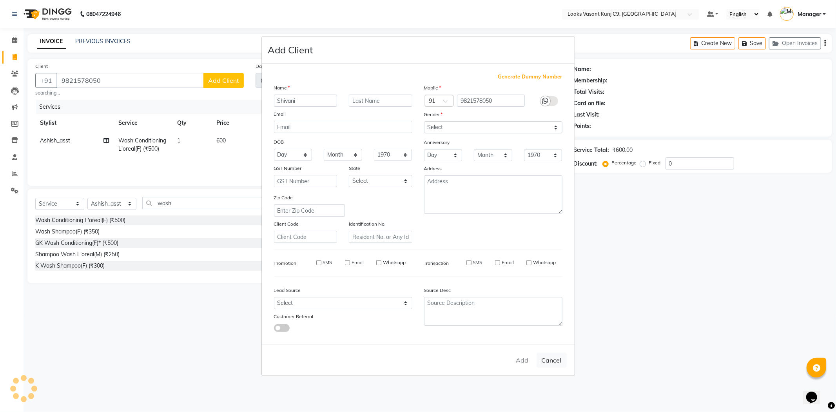
select select
checkbox input "false"
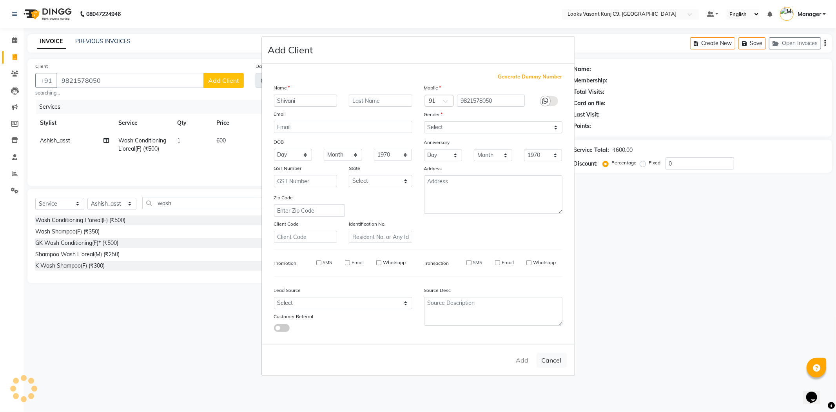
checkbox input "false"
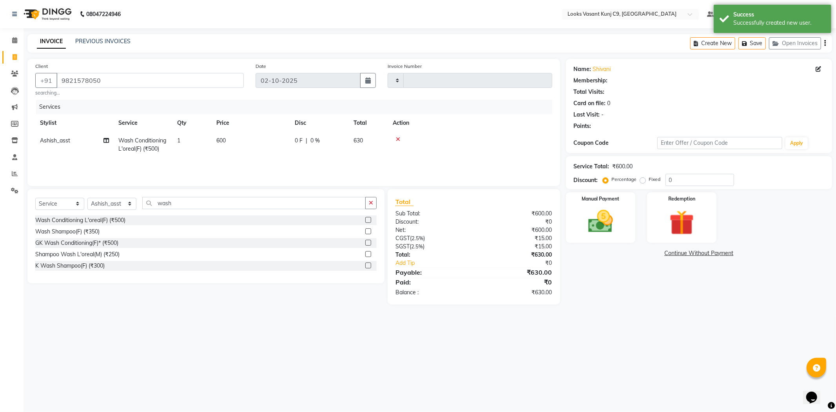
select select "1: Object"
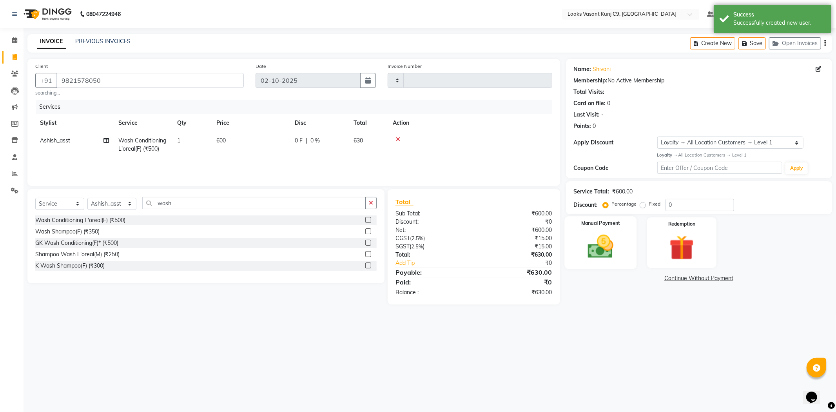
click at [602, 250] on img at bounding box center [601, 247] width 42 height 30
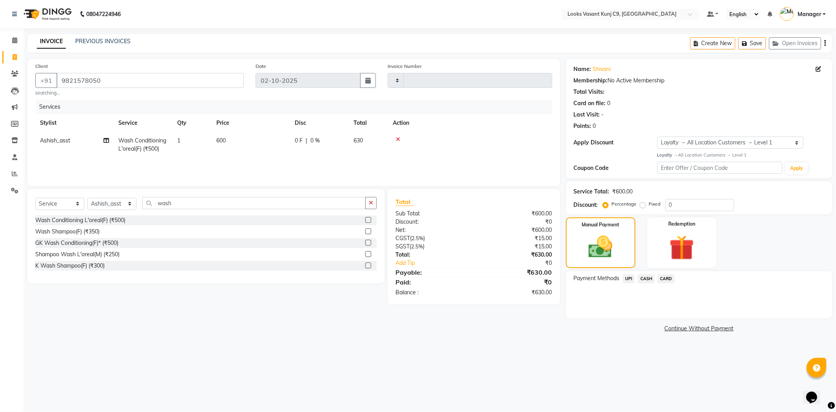
click at [640, 278] on span "CASH" at bounding box center [646, 278] width 17 height 9
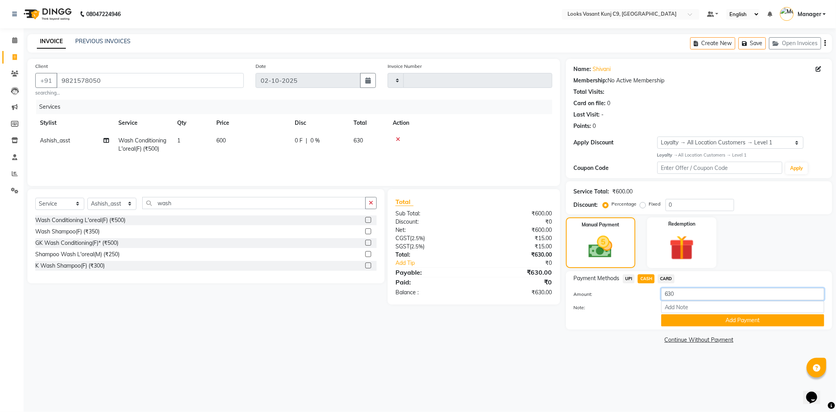
drag, startPoint x: 687, startPoint y: 292, endPoint x: 561, endPoint y: 295, distance: 126.2
click at [561, 295] on div "Client +91 9821578050 searching... Date 02-10-2025 Invoice Number Services Styl…" at bounding box center [430, 202] width 816 height 287
type input "1000"
click at [725, 317] on button "Add Payment" at bounding box center [742, 320] width 163 height 12
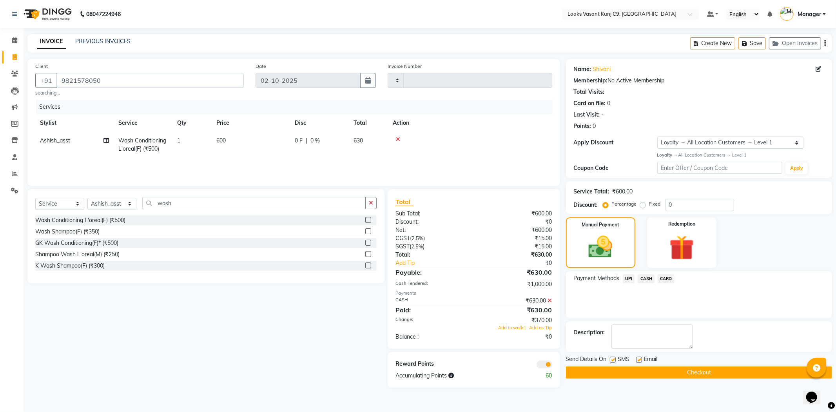
click at [641, 358] on label at bounding box center [639, 359] width 6 height 6
click at [641, 358] on input "checkbox" at bounding box center [638, 359] width 5 height 5
checkbox input "false"
click at [638, 370] on button "Checkout" at bounding box center [699, 372] width 266 height 12
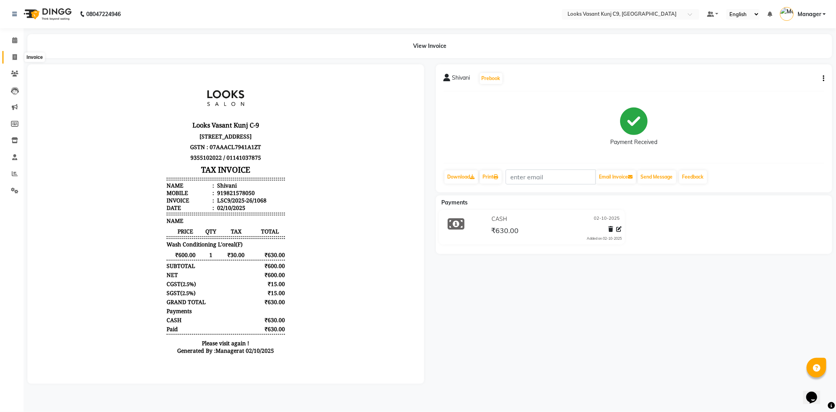
drag, startPoint x: 18, startPoint y: 50, endPoint x: 17, endPoint y: 54, distance: 4.1
click at [18, 51] on li "Invoice" at bounding box center [12, 57] width 24 height 17
click at [17, 55] on span at bounding box center [15, 57] width 14 height 9
select select "service"
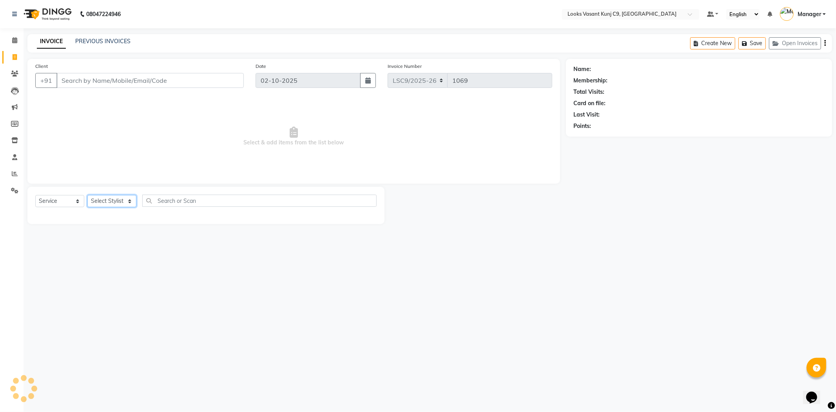
click at [115, 205] on select "Select Stylist" at bounding box center [111, 201] width 49 height 12
click at [191, 85] on input "Client" at bounding box center [149, 80] width 187 height 15
type input "8800166441"
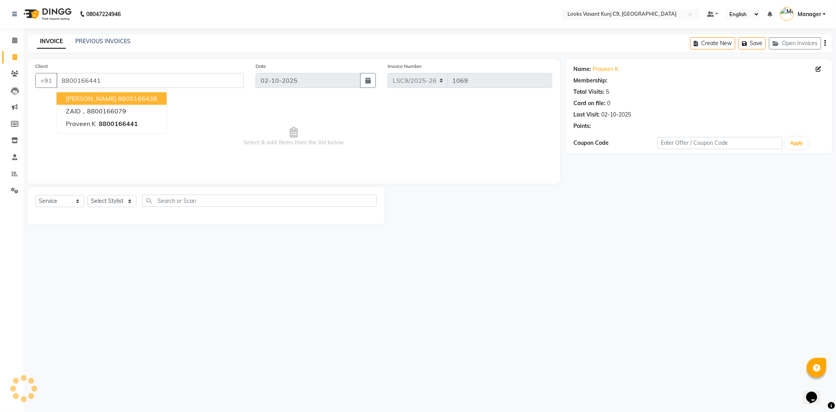
select select "1: Object"
click at [115, 201] on select "Select Stylist Ali_BRB Amali_CR anjali _ASST Arjun_PDCT Ashish_asst Counter_Sal…" at bounding box center [111, 201] width 49 height 12
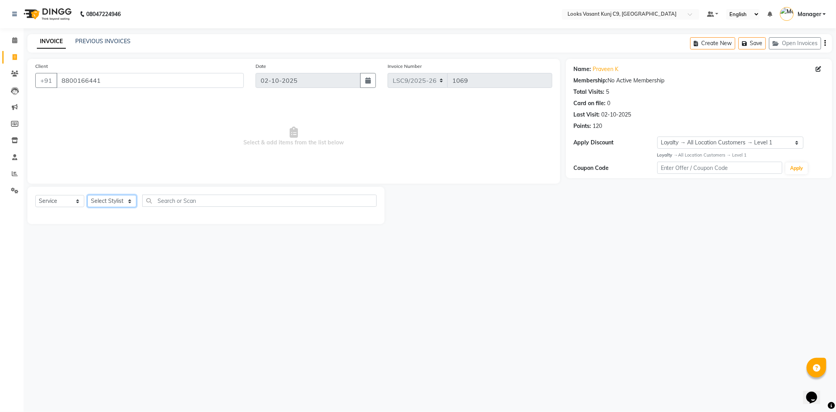
select select "88940"
click at [87, 195] on select "Select Stylist Ali_BRB Amali_CR anjali _ASST Arjun_PDCT Ashish_asst Counter_Sal…" at bounding box center [111, 201] width 49 height 12
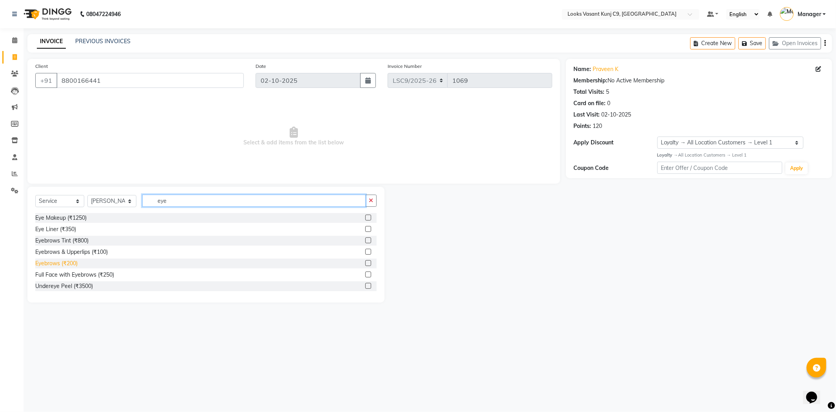
type input "eye"
click at [70, 261] on div "Eyebrows (₹200)" at bounding box center [56, 263] width 42 height 8
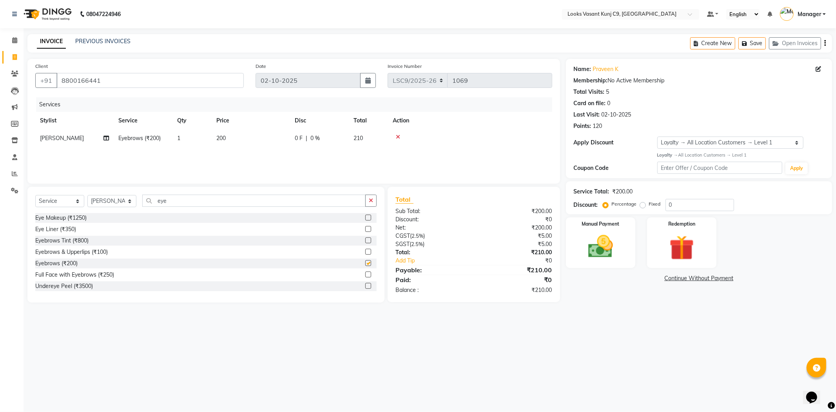
checkbox input "false"
click at [236, 139] on td "200" at bounding box center [251, 138] width 78 height 18
select select "88940"
drag, startPoint x: 244, startPoint y: 142, endPoint x: 165, endPoint y: 141, distance: 79.6
click at [165, 142] on tr "Ali_BRB Amali_CR anjali _ASST Arjun_PDCT Ashish_asst Counter_Sales Manager Mary…" at bounding box center [293, 144] width 517 height 30
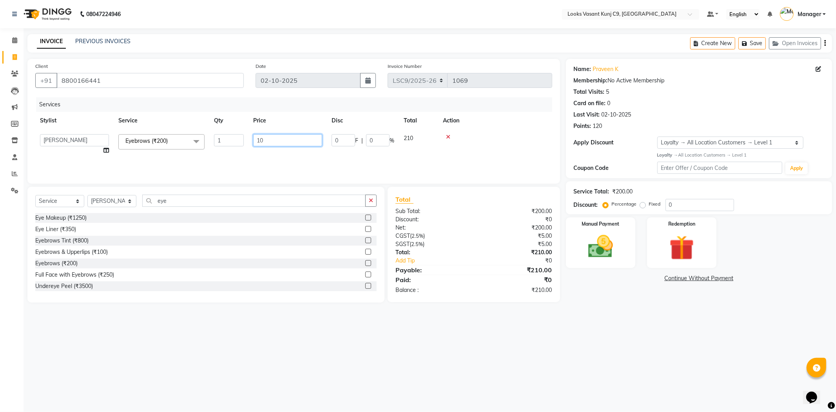
type input "100"
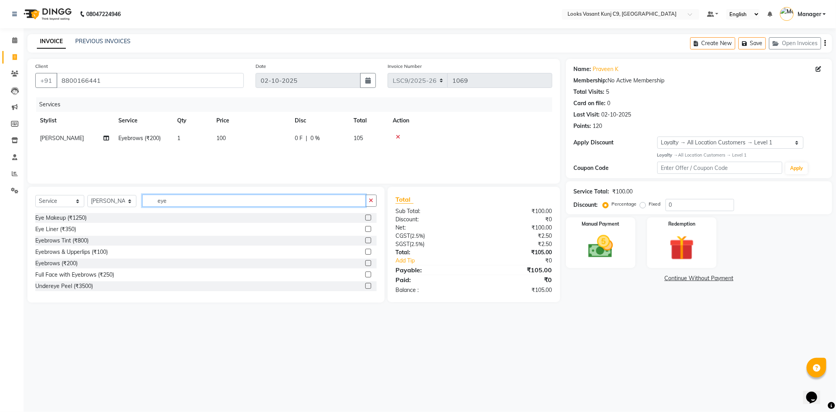
click at [178, 203] on input "eye" at bounding box center [253, 200] width 223 height 12
select select "91175"
type input "was"
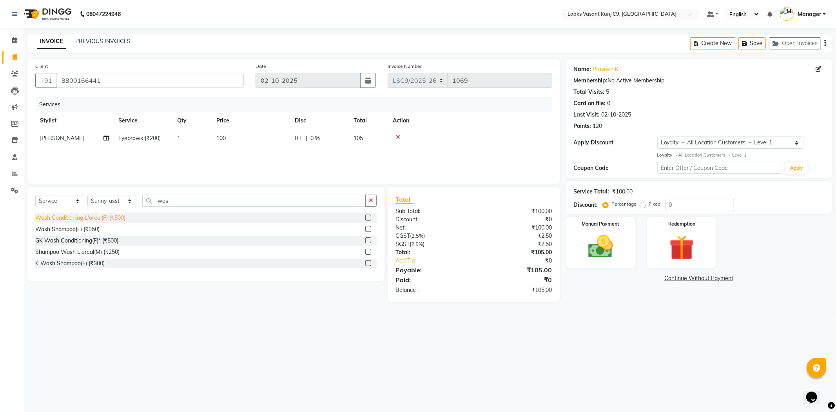
click at [120, 220] on div "Wash Conditioning L'oreal(F) (₹500)" at bounding box center [80, 218] width 90 height 8
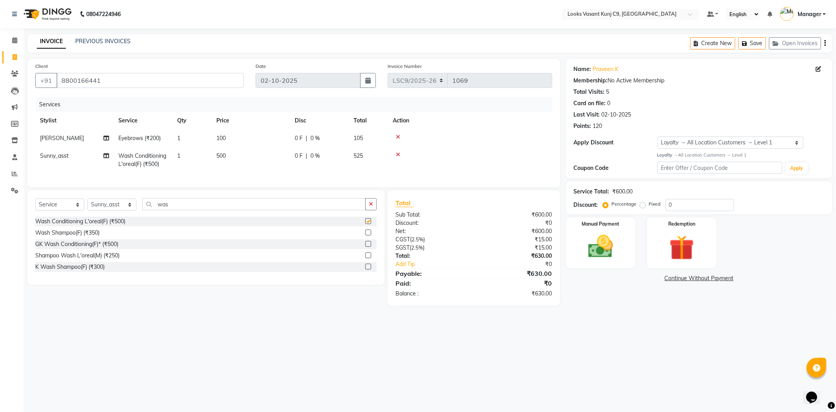
checkbox input "false"
click at [228, 152] on td "500" at bounding box center [251, 160] width 78 height 26
select select "91175"
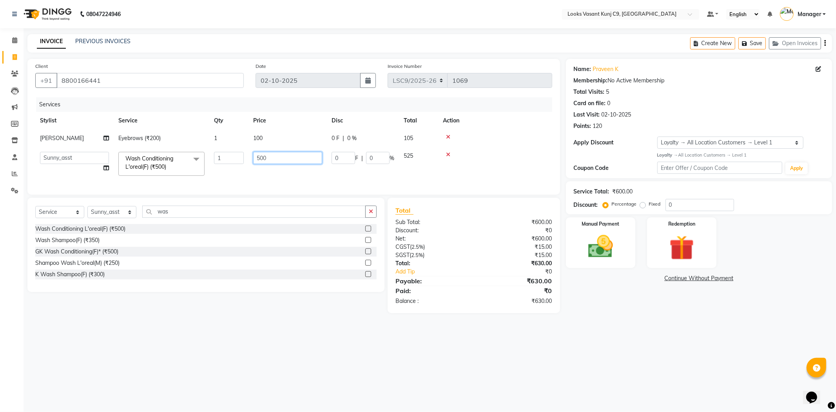
drag, startPoint x: 287, startPoint y: 154, endPoint x: 202, endPoint y: 164, distance: 85.2
click at [202, 164] on tr "Ali_BRB Amali_CR anjali _ASST Arjun_PDCT Ashish_asst Counter_Sales Manager Mary…" at bounding box center [293, 163] width 517 height 33
type input "600"
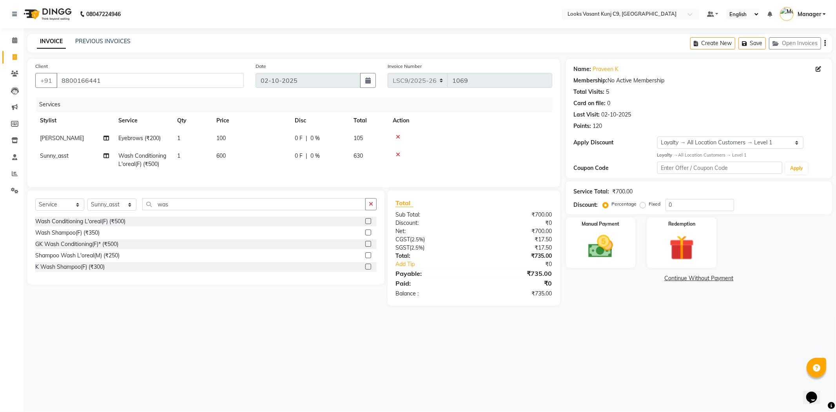
click at [229, 138] on td "100" at bounding box center [251, 138] width 78 height 18
select select "88940"
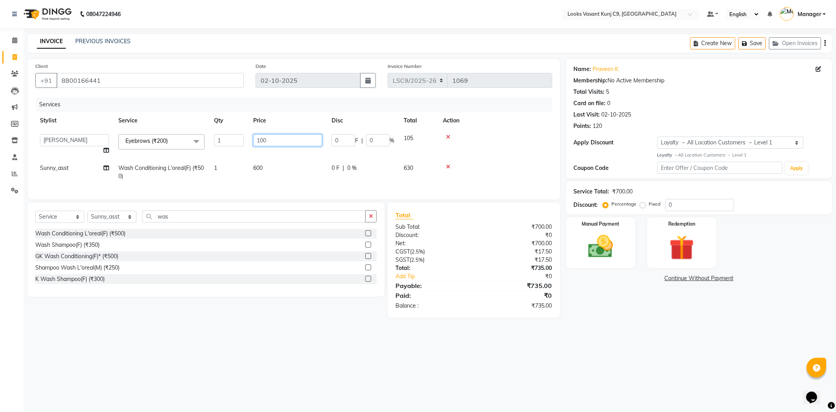
drag, startPoint x: 271, startPoint y: 140, endPoint x: 171, endPoint y: 142, distance: 99.6
click at [171, 142] on tr "Ali_BRB Amali_CR anjali _ASST Arjun_PDCT Ashish_asst Counter_Sales Manager Mary…" at bounding box center [293, 144] width 517 height 30
type input "200"
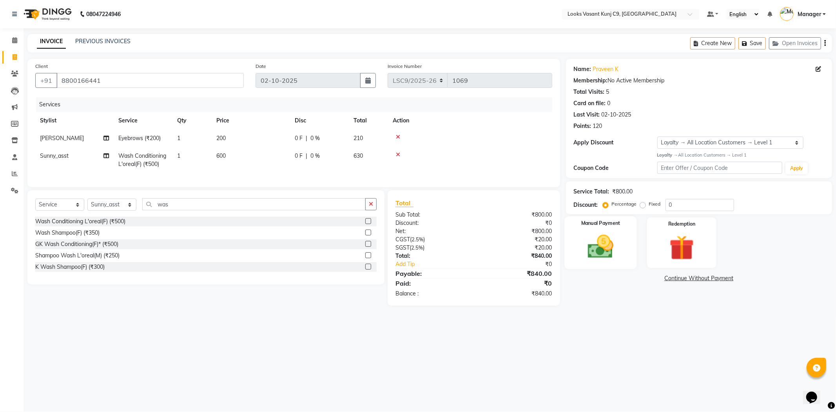
click at [596, 251] on img at bounding box center [601, 247] width 42 height 30
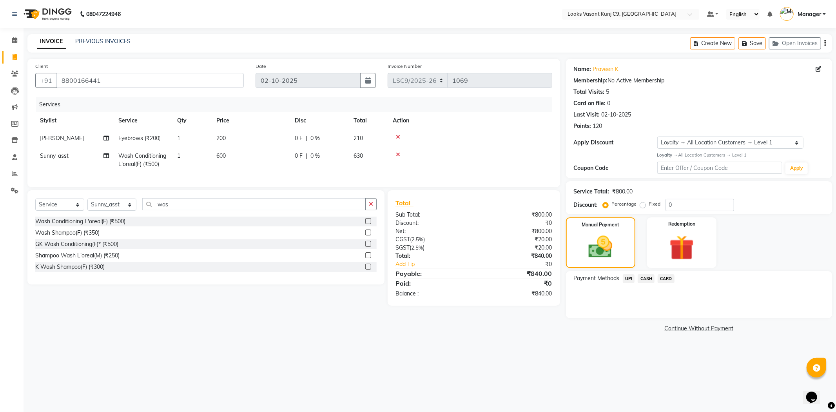
click at [646, 279] on span "CASH" at bounding box center [646, 278] width 17 height 9
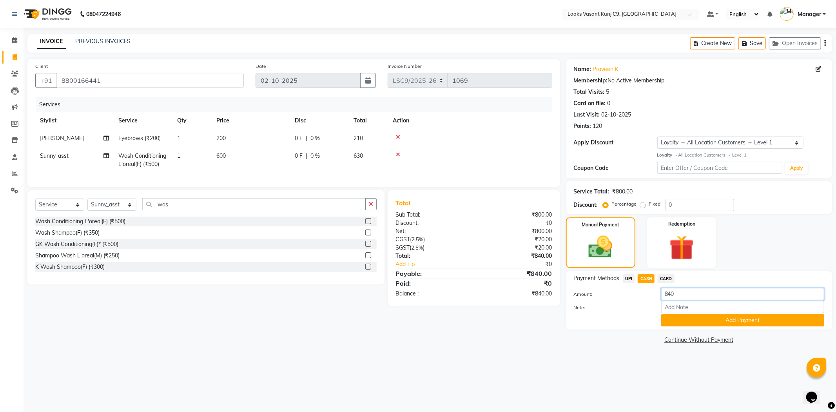
drag, startPoint x: 621, startPoint y: 297, endPoint x: 598, endPoint y: 298, distance: 23.2
click at [600, 298] on div "Amount: 840" at bounding box center [699, 294] width 262 height 13
type input "1000"
click at [722, 321] on button "Add Payment" at bounding box center [742, 320] width 163 height 12
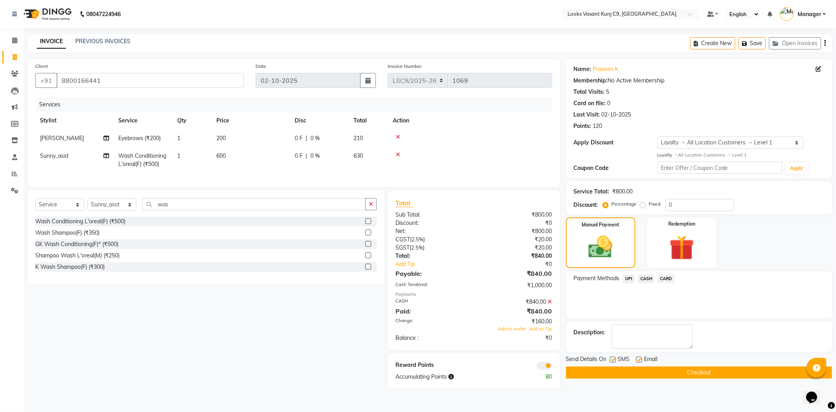
click at [641, 358] on label at bounding box center [639, 359] width 6 height 6
click at [641, 358] on input "checkbox" at bounding box center [638, 359] width 5 height 5
checkbox input "false"
click at [635, 370] on button "Checkout" at bounding box center [699, 372] width 266 height 12
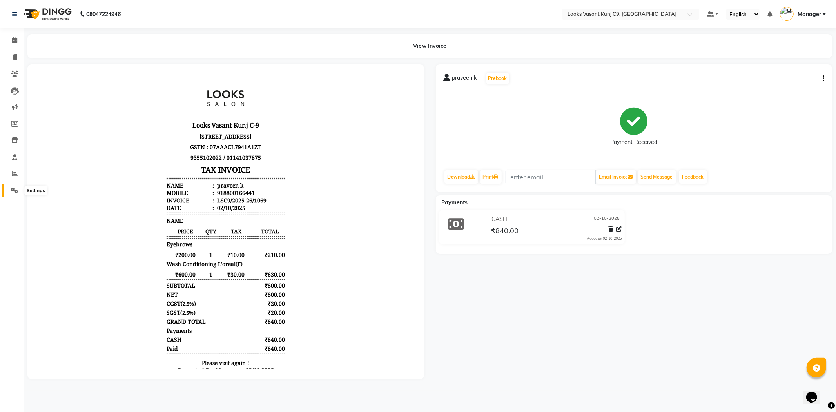
click at [13, 190] on icon at bounding box center [14, 190] width 7 height 6
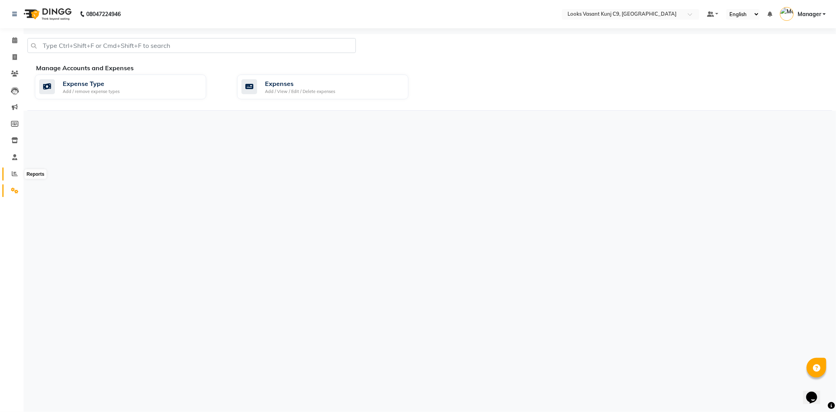
click at [12, 175] on icon at bounding box center [15, 174] width 6 height 6
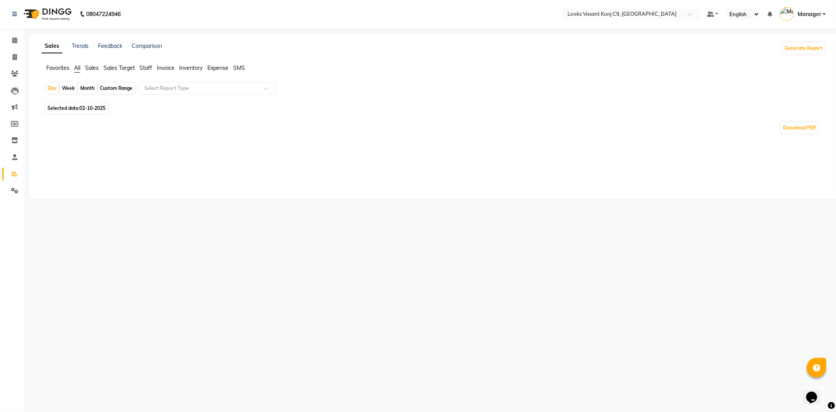
click at [148, 65] on span "Staff" at bounding box center [146, 67] width 13 height 7
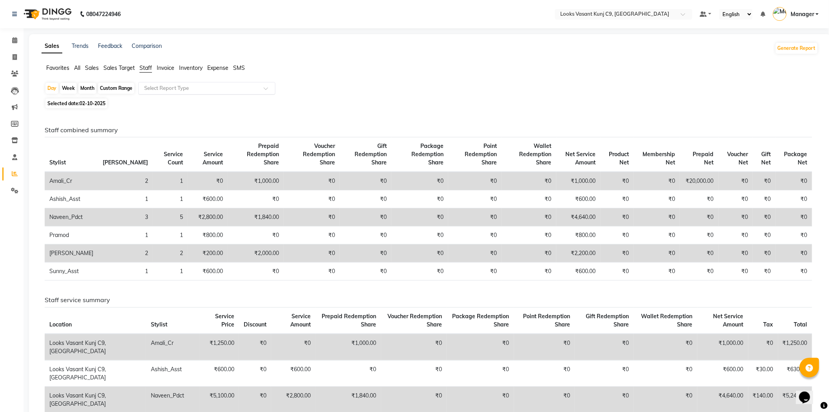
click at [161, 89] on input "text" at bounding box center [199, 88] width 113 height 8
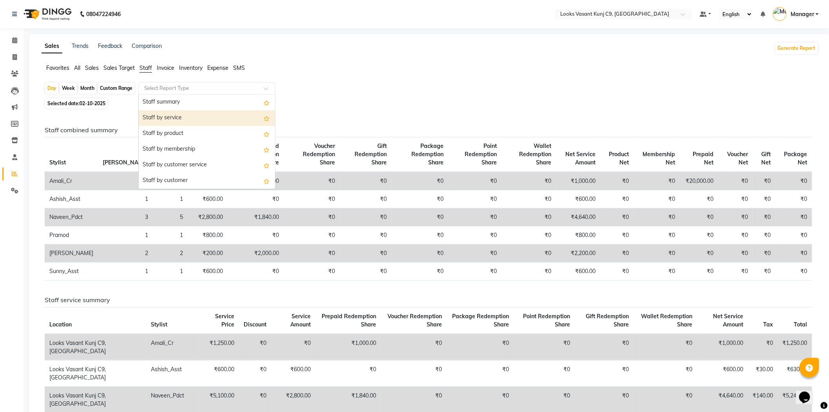
click at [180, 122] on div "Staff by service" at bounding box center [207, 118] width 136 height 16
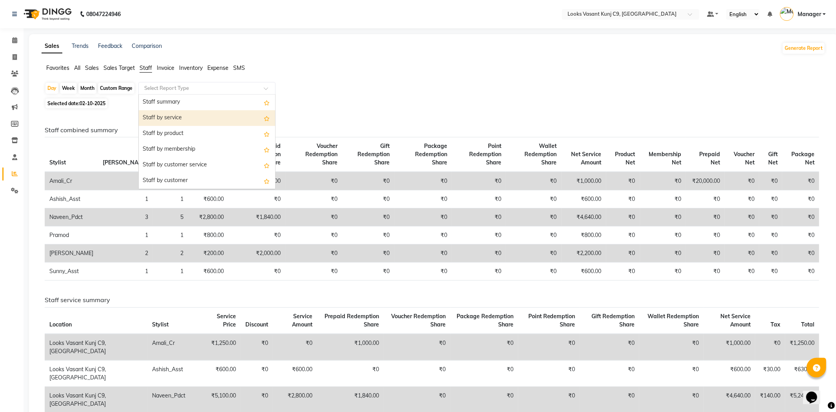
select select "full_report"
select select "csv"
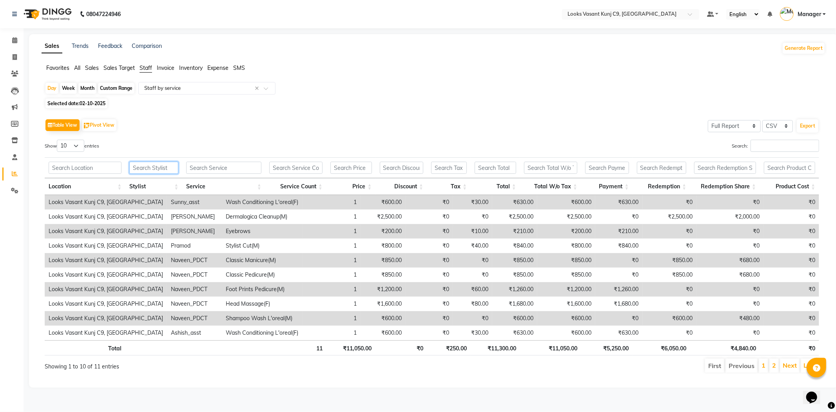
click at [158, 169] on input "text" at bounding box center [153, 167] width 49 height 12
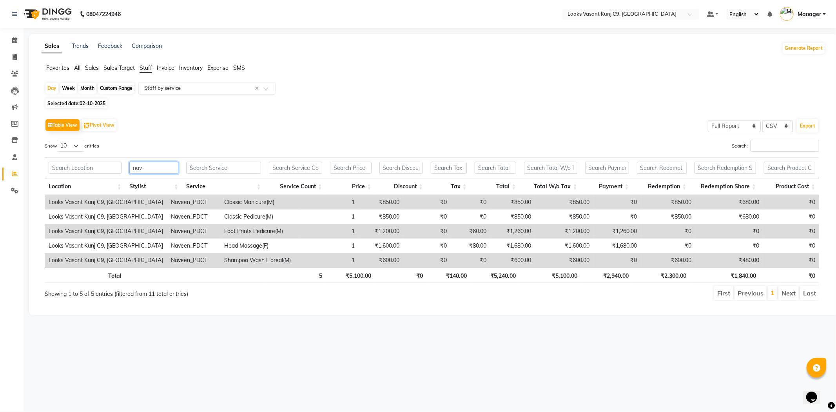
type input "nav"
click at [569, 272] on th "₹5,100.00" at bounding box center [550, 274] width 61 height 15
click at [16, 50] on li "Invoice" at bounding box center [12, 57] width 24 height 17
click at [18, 45] on link "Calendar" at bounding box center [11, 40] width 19 height 13
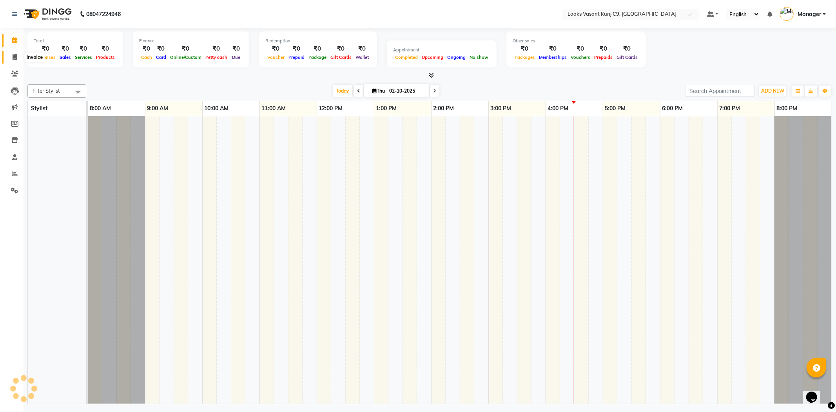
click at [15, 60] on icon at bounding box center [15, 57] width 4 height 6
select select "service"
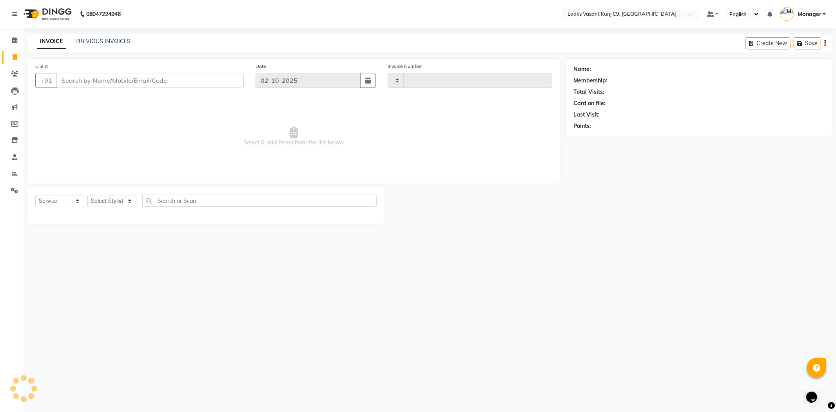
type input "1070"
select select "8747"
click at [120, 199] on select "Select Stylist" at bounding box center [111, 201] width 49 height 12
select select "91184"
click at [87, 195] on select "Select Stylist Ali_BRB Amali_CR anjali _ASST Arjun_PDCT Ashish_asst Counter_Sal…" at bounding box center [111, 201] width 49 height 12
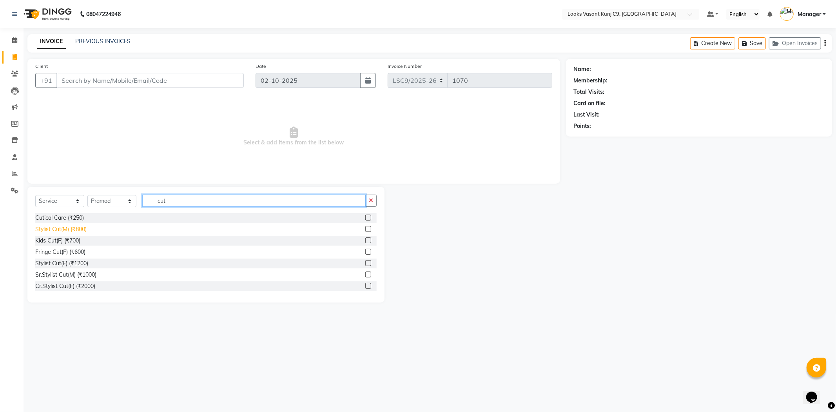
type input "cut"
click at [68, 230] on div "Stylist Cut(M) (₹800)" at bounding box center [60, 229] width 51 height 8
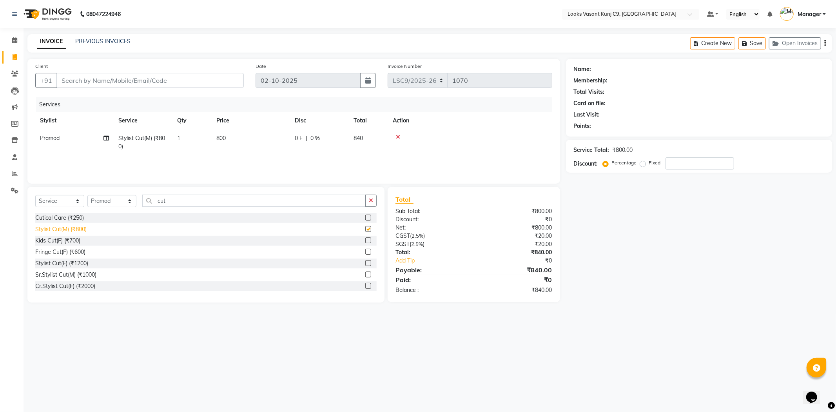
checkbox input "false"
click at [120, 85] on input "Client" at bounding box center [149, 80] width 187 height 15
type input "9"
type input "0"
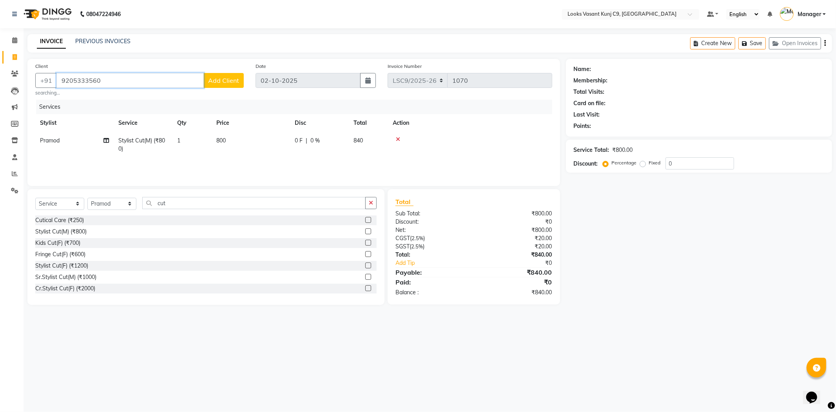
type input "9205333560"
click at [212, 80] on span "Add Client" at bounding box center [223, 80] width 31 height 8
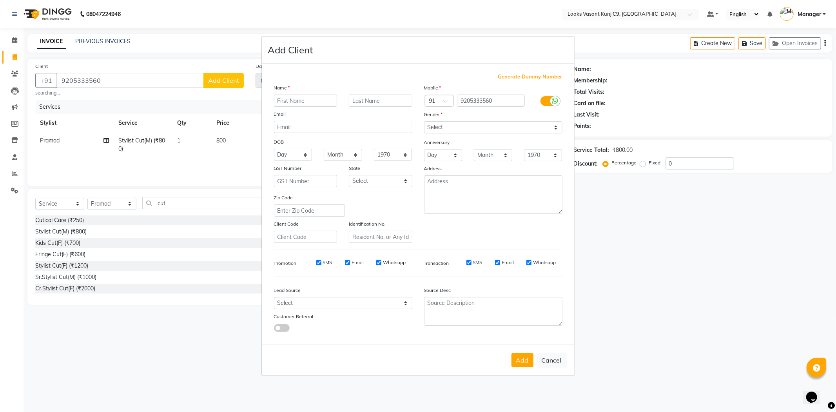
click at [300, 100] on input "text" at bounding box center [305, 100] width 63 height 12
type input "Issa"
click at [508, 135] on div "Mobile Country Code × 91 9205333560 Gender Select Male Female Other Prefer Not …" at bounding box center [493, 162] width 150 height 159
click at [508, 127] on select "Select Male Female Other Prefer Not To Say" at bounding box center [493, 127] width 138 height 12
select select "male"
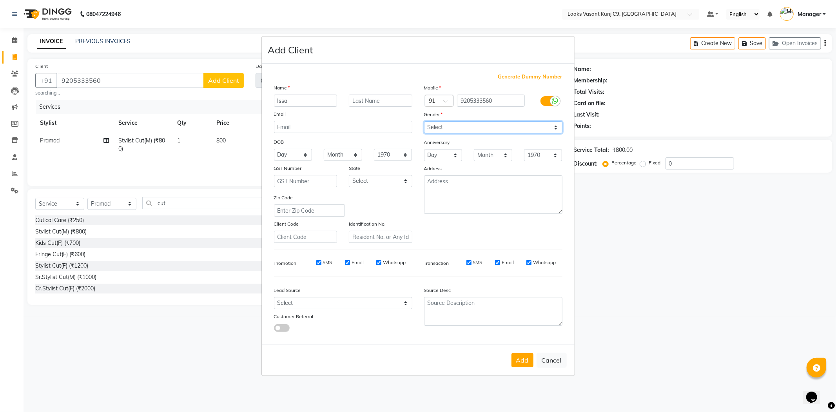
click at [424, 121] on select "Select Male Female Other Prefer Not To Say" at bounding box center [493, 127] width 138 height 12
click at [528, 361] on button "Add" at bounding box center [523, 360] width 22 height 14
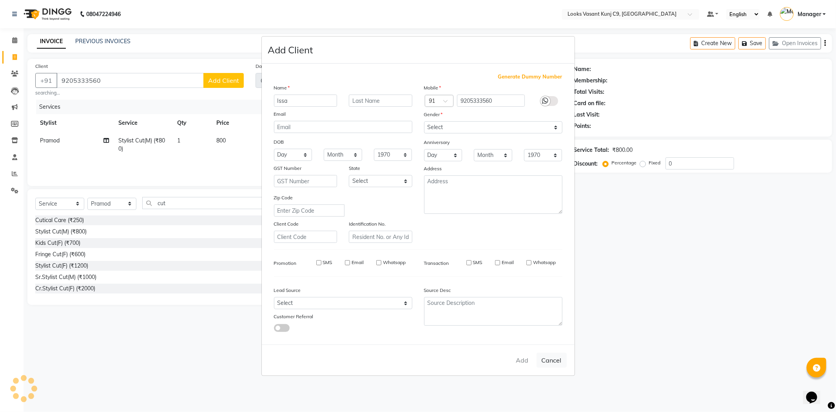
select select
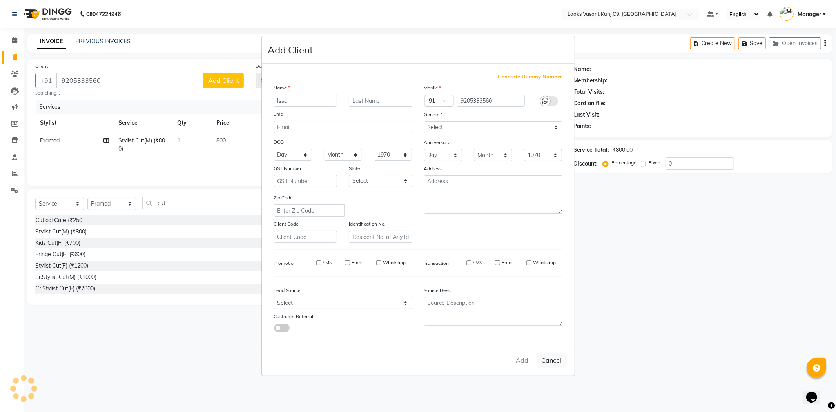
select select
checkbox input "false"
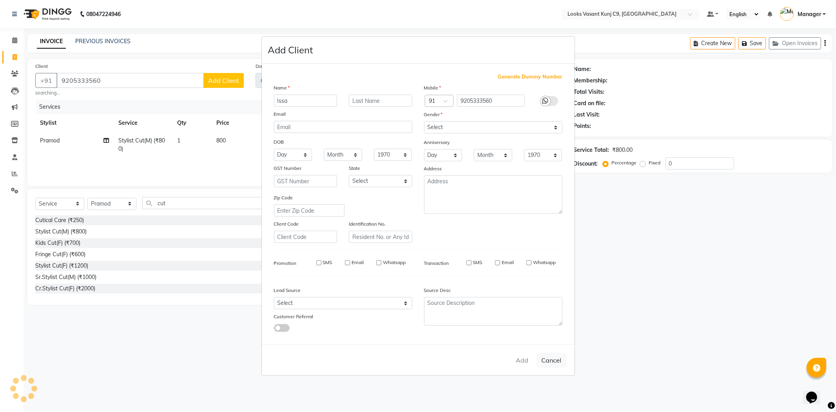
checkbox input "false"
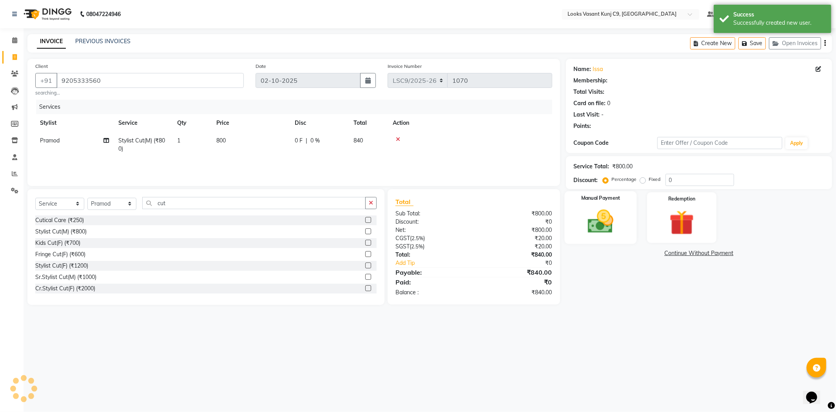
select select "1: Object"
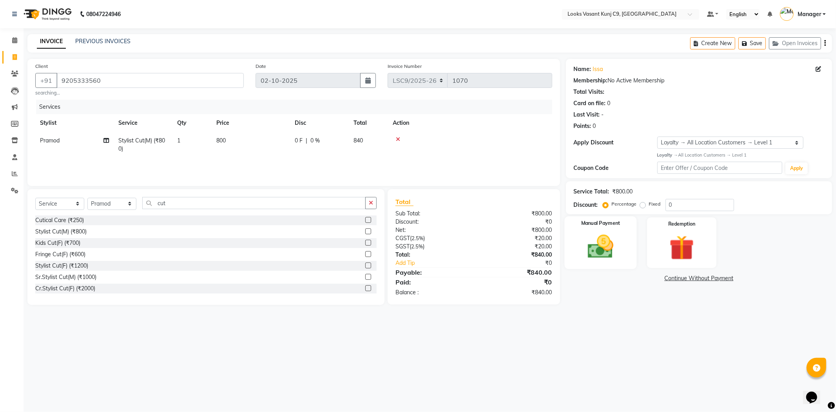
click at [605, 257] on img at bounding box center [601, 247] width 42 height 30
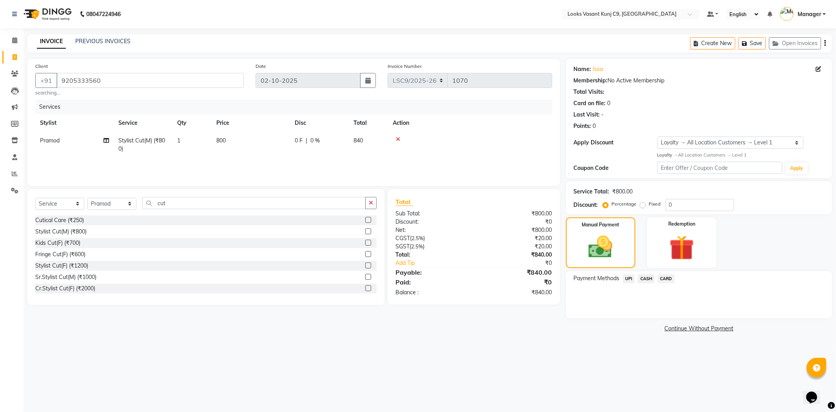
click at [669, 276] on span "CARD" at bounding box center [666, 278] width 17 height 9
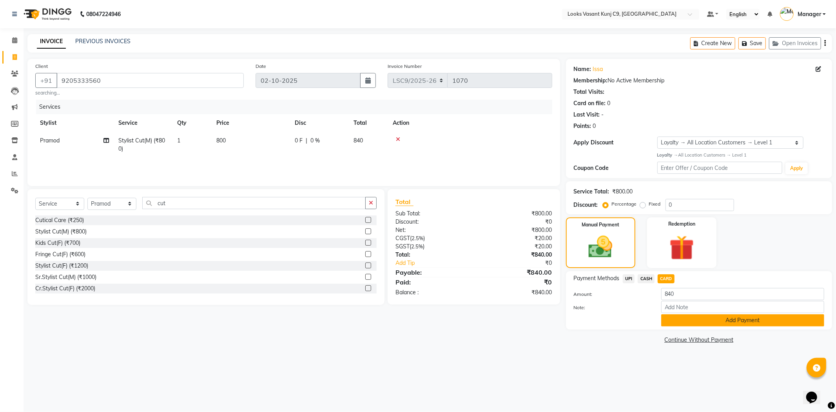
click at [689, 320] on button "Add Payment" at bounding box center [742, 320] width 163 height 12
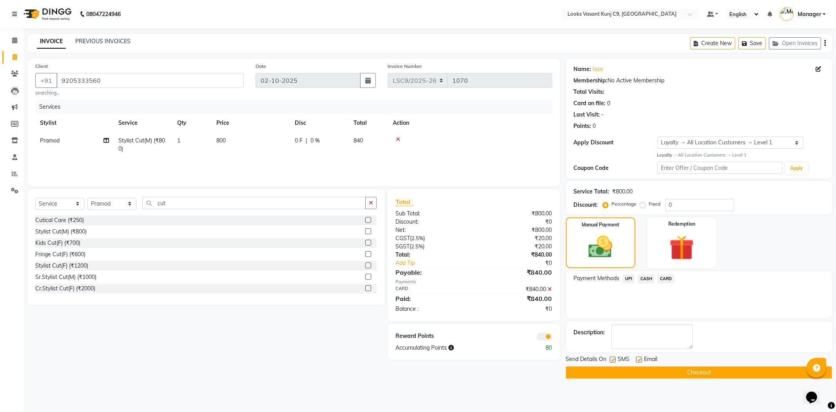
click at [637, 359] on label at bounding box center [639, 359] width 6 height 6
click at [637, 359] on input "checkbox" at bounding box center [638, 359] width 5 height 5
checkbox input "false"
click at [643, 374] on button "Checkout" at bounding box center [699, 372] width 266 height 12
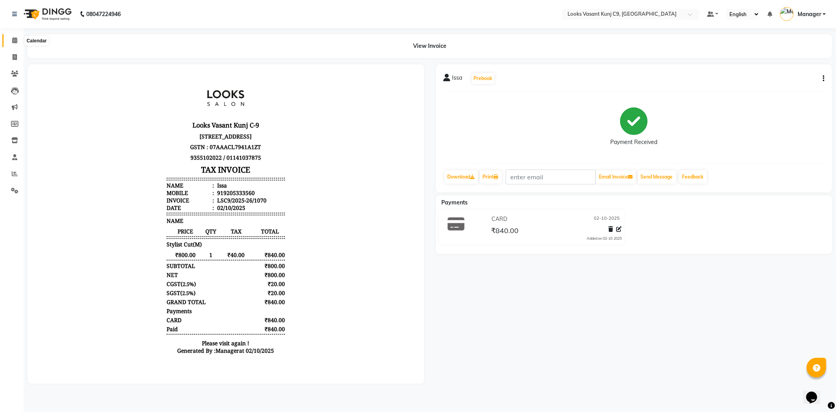
drag, startPoint x: 10, startPoint y: 44, endPoint x: 24, endPoint y: 45, distance: 14.2
click at [10, 44] on span at bounding box center [15, 40] width 14 height 9
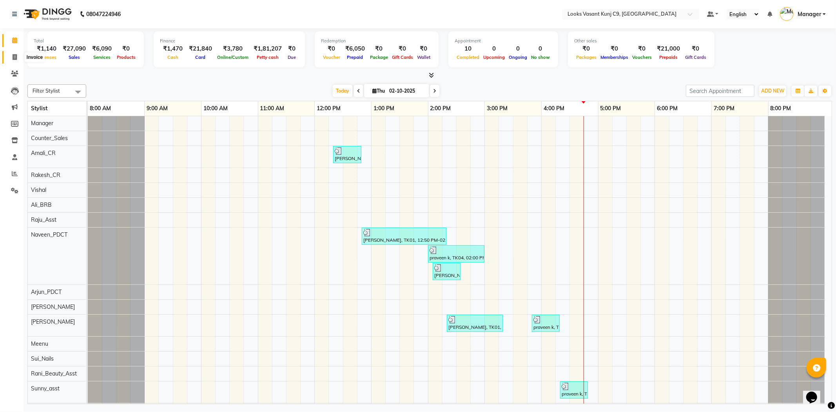
click at [19, 59] on span at bounding box center [15, 57] width 14 height 9
select select "service"
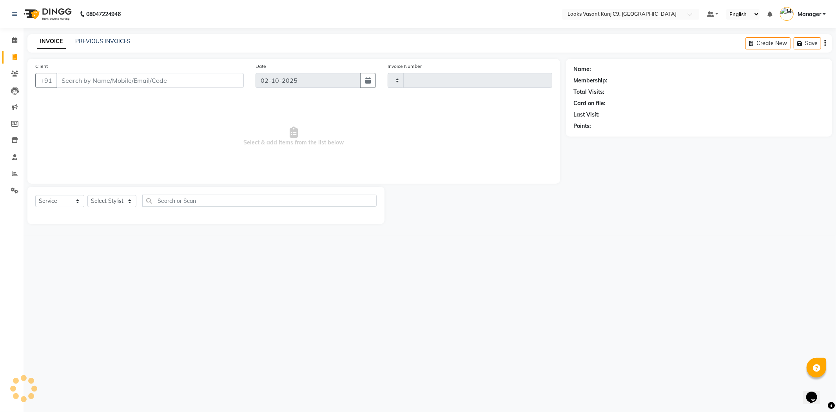
type input "1071"
select select "8747"
click at [112, 205] on select "Select Stylist Ali_BRB Amali_CR anjali _ASST Arjun_PDCT Ashish_asst Counter_Sal…" at bounding box center [111, 201] width 49 height 12
select select "88933"
click at [87, 195] on select "Select Stylist Ali_BRB Amali_CR anjali _ASST Arjun_PDCT Ashish_asst Counter_Sal…" at bounding box center [111, 201] width 49 height 12
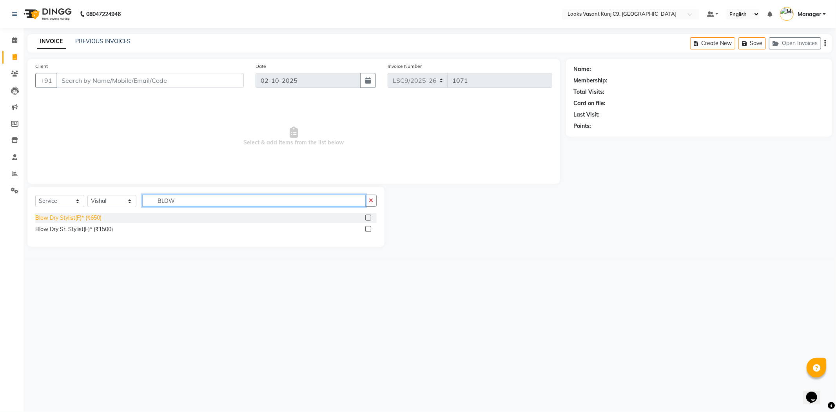
type input "BLOW"
click at [79, 216] on div "Blow Dry Stylist(F)* (₹650)" at bounding box center [68, 218] width 66 height 8
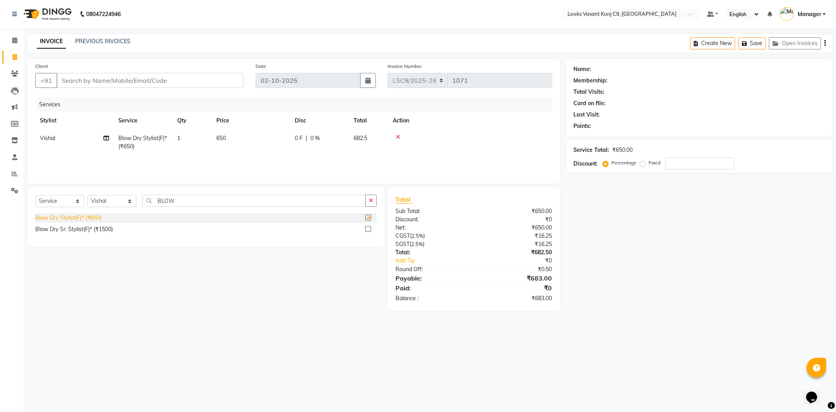
checkbox input "false"
click at [232, 134] on td "650" at bounding box center [251, 142] width 78 height 26
select select "88933"
drag, startPoint x: 262, startPoint y: 136, endPoint x: 232, endPoint y: 128, distance: 30.9
click at [242, 134] on tr "Ali_BRB Amali_CR anjali _ASST Arjun_PDCT Ashish_asst Counter_Sales Manager Mary…" at bounding box center [293, 145] width 517 height 33
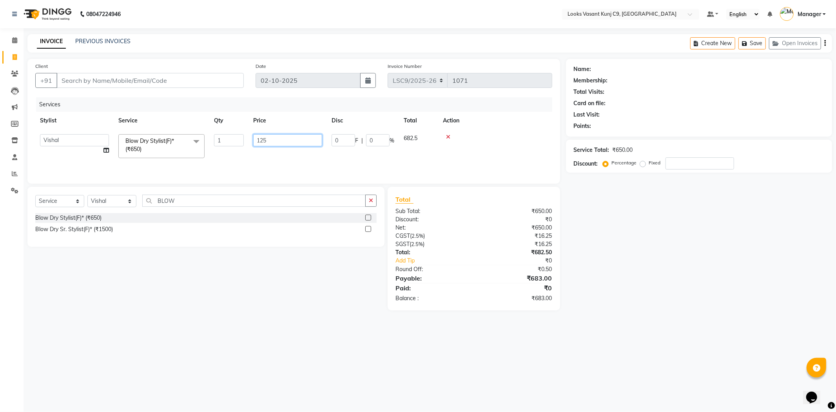
type input "1250"
click at [107, 205] on select "Select Stylist Ali_BRB Amali_CR anjali _ASST Arjun_PDCT Ashish_asst Counter_Sal…" at bounding box center [111, 201] width 49 height 12
select select "88941"
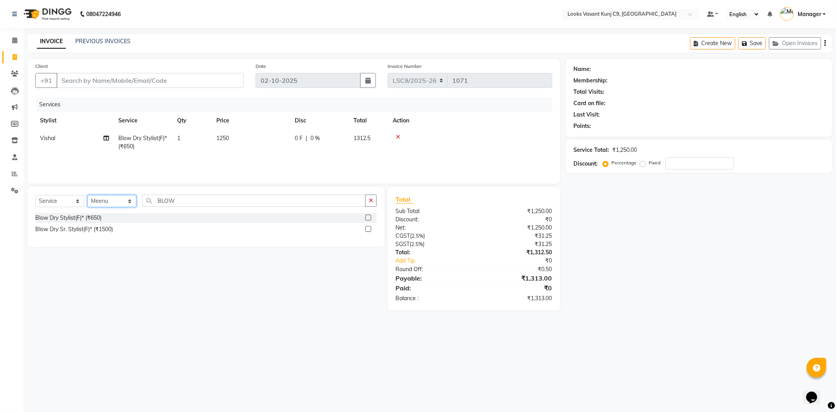
click at [87, 195] on select "Select Stylist Ali_BRB Amali_CR anjali _ASST Arjun_PDCT Ashish_asst Counter_Sal…" at bounding box center [111, 201] width 49 height 12
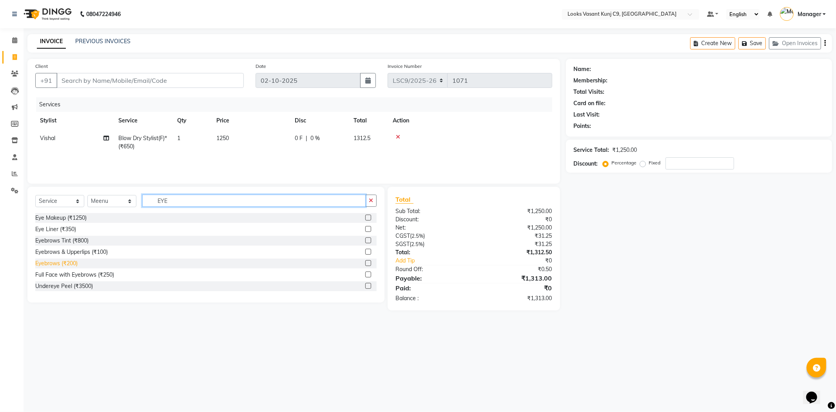
type input "EYE"
click at [71, 264] on div "Eyebrows (₹200)" at bounding box center [56, 263] width 42 height 8
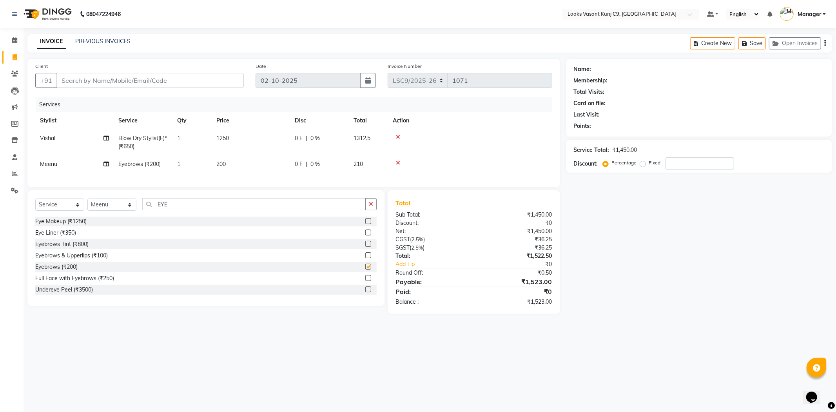
checkbox input "false"
click at [110, 86] on input "Client" at bounding box center [149, 80] width 187 height 15
type input "9"
type input "0"
type input "9711433111"
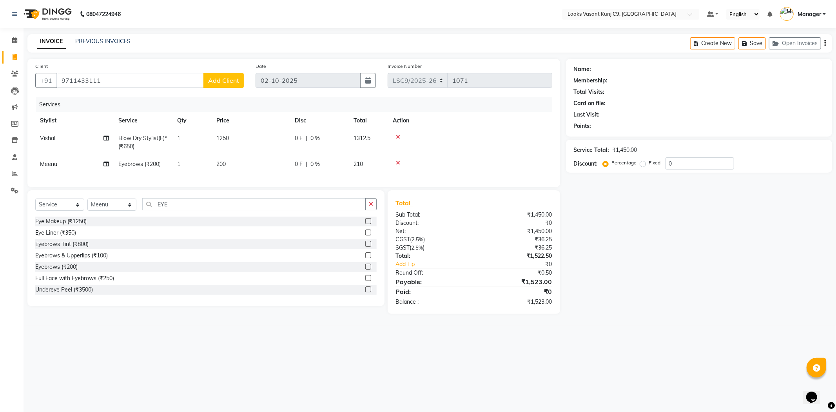
click at [214, 82] on span "Add Client" at bounding box center [223, 80] width 31 height 8
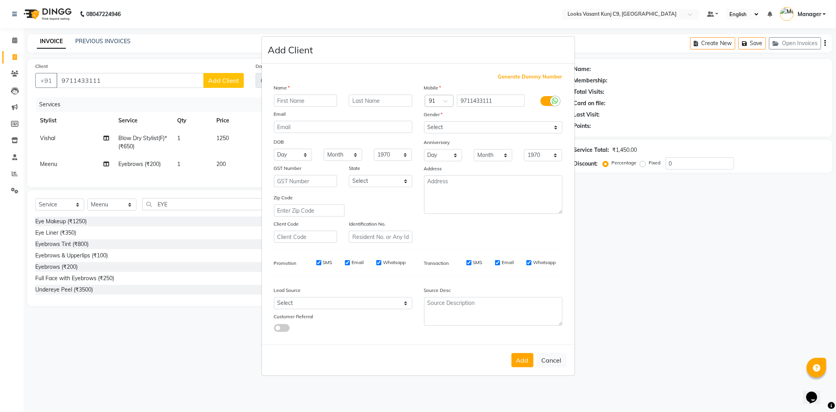
click at [291, 100] on input "text" at bounding box center [305, 100] width 63 height 12
click at [559, 363] on button "Cancel" at bounding box center [552, 359] width 30 height 15
select select
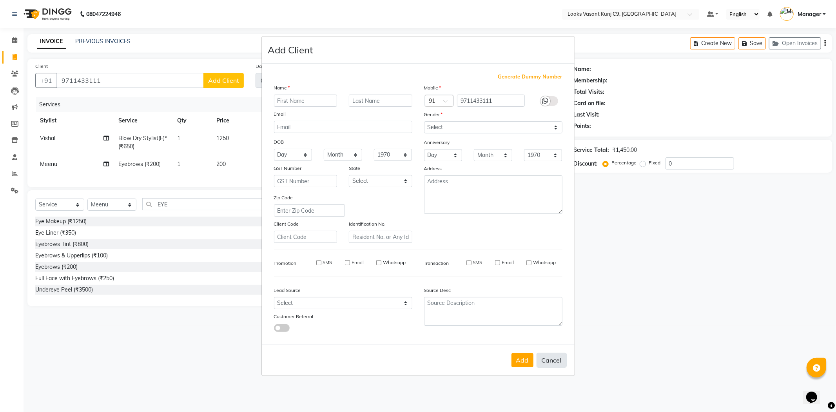
select select
checkbox input "false"
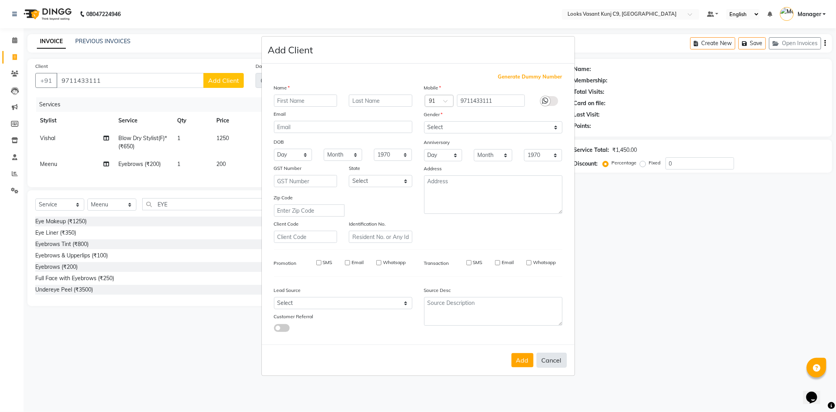
checkbox input "false"
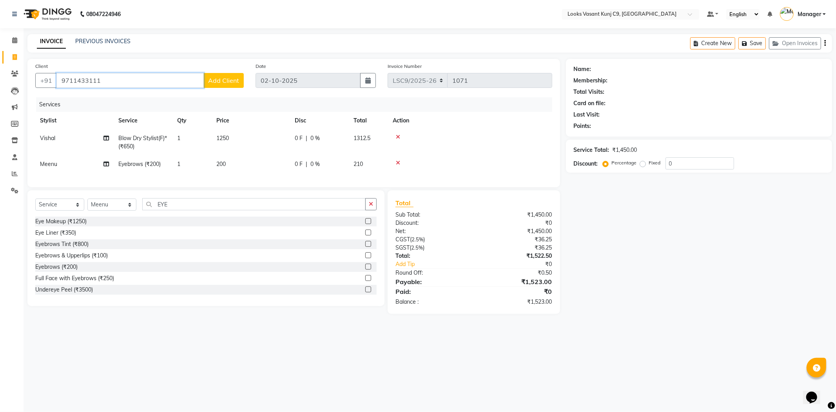
click at [77, 80] on input "9711433111" at bounding box center [129, 80] width 147 height 15
type input "9711833111"
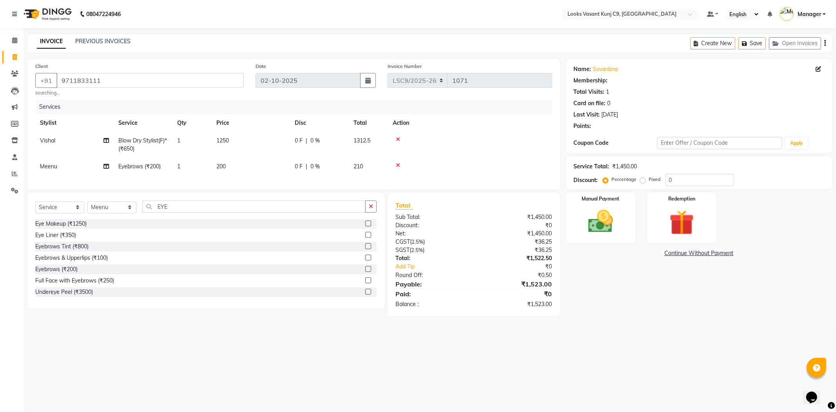
select select "1: Object"
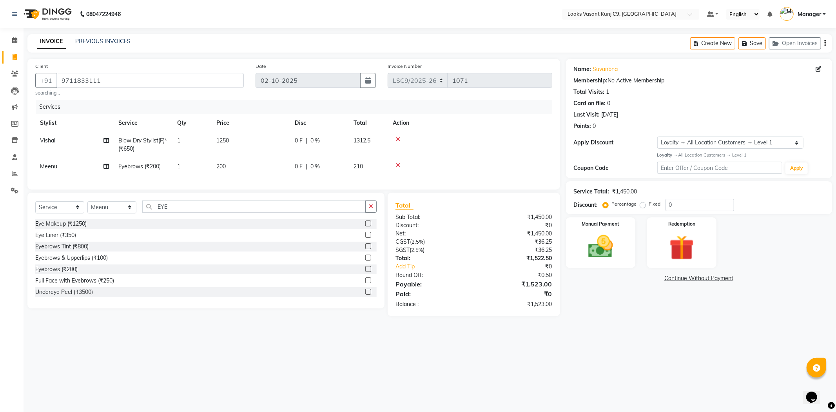
click at [674, 93] on div "Total Visits: 1" at bounding box center [699, 92] width 250 height 8
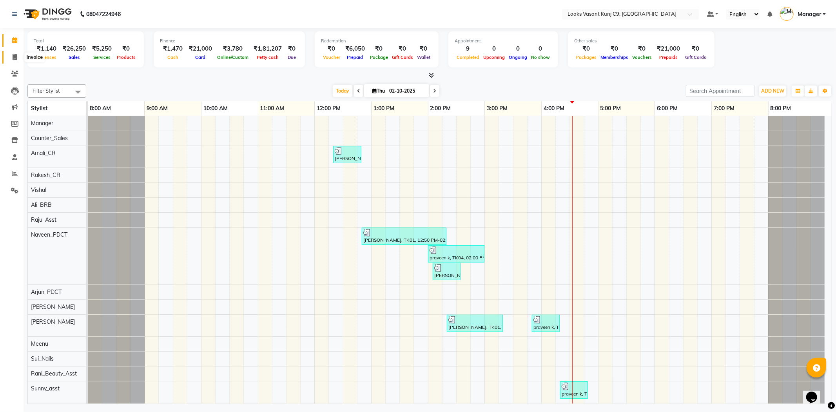
click at [13, 57] on icon at bounding box center [15, 57] width 4 height 6
select select "service"
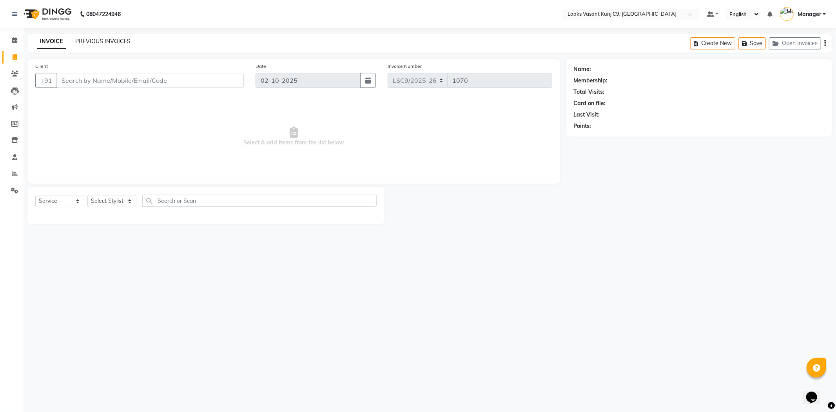
click at [112, 40] on link "PREVIOUS INVOICES" at bounding box center [102, 41] width 55 height 7
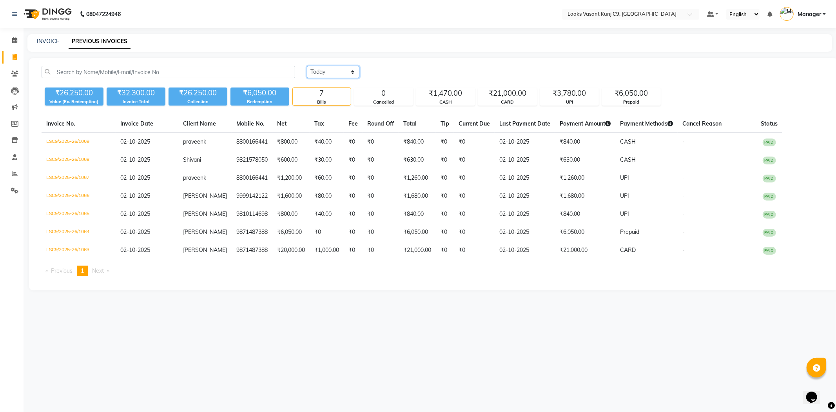
click at [328, 69] on select "[DATE] [DATE] Custom Range" at bounding box center [333, 72] width 53 height 12
select select "[DATE]"
click at [307, 66] on select "[DATE] [DATE] Custom Range" at bounding box center [333, 72] width 53 height 12
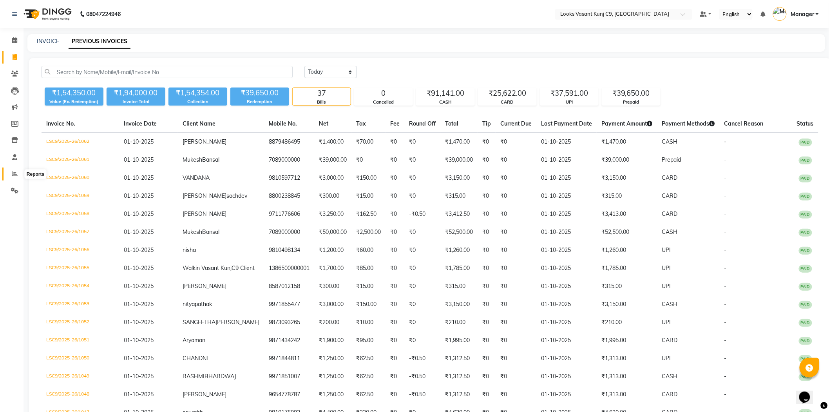
click at [8, 171] on span at bounding box center [15, 173] width 14 height 9
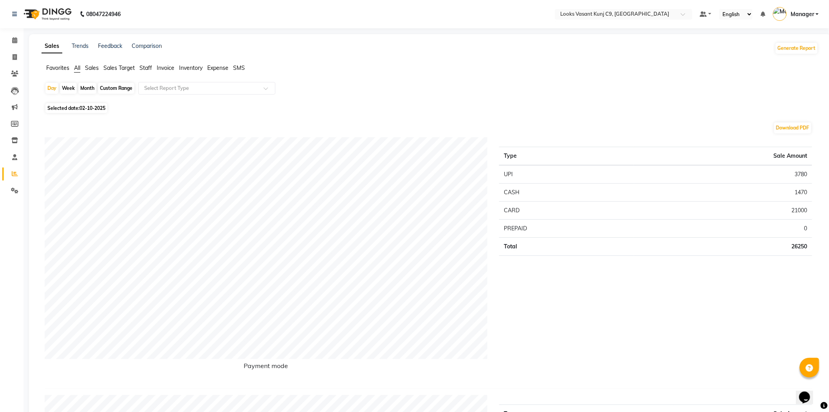
click at [95, 66] on span "Sales" at bounding box center [92, 67] width 14 height 7
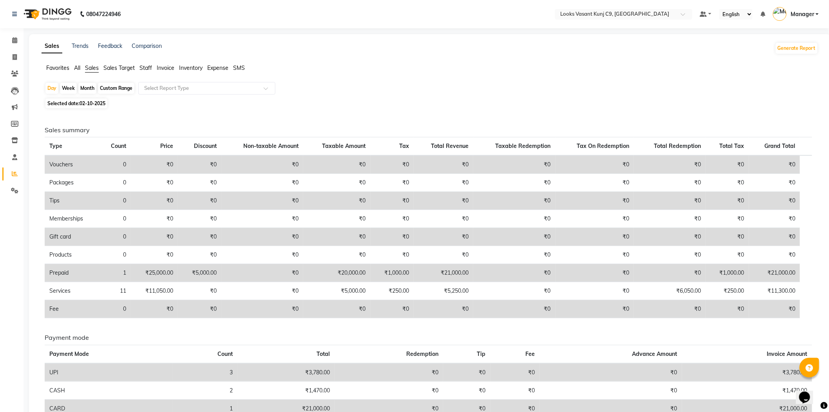
click at [88, 105] on span "02-10-2025" at bounding box center [93, 103] width 26 height 6
select select "10"
select select "2025"
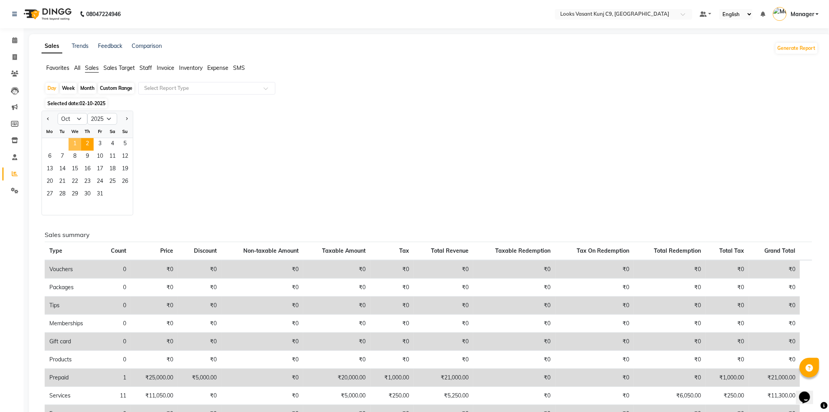
click at [78, 147] on span "1" at bounding box center [75, 144] width 13 height 13
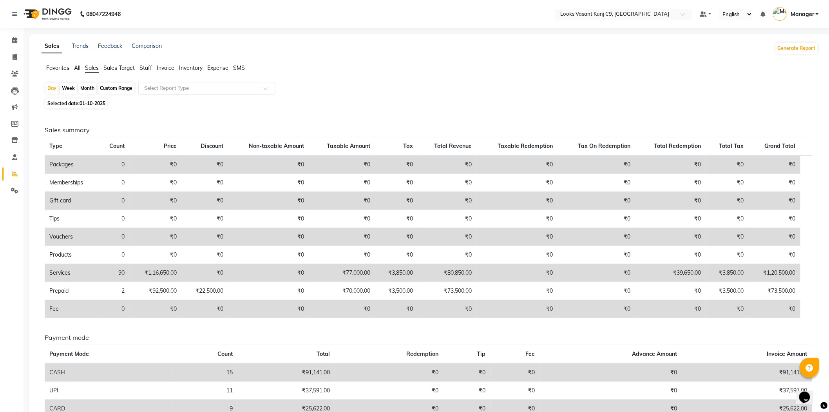
click at [147, 67] on span "Staff" at bounding box center [146, 67] width 13 height 7
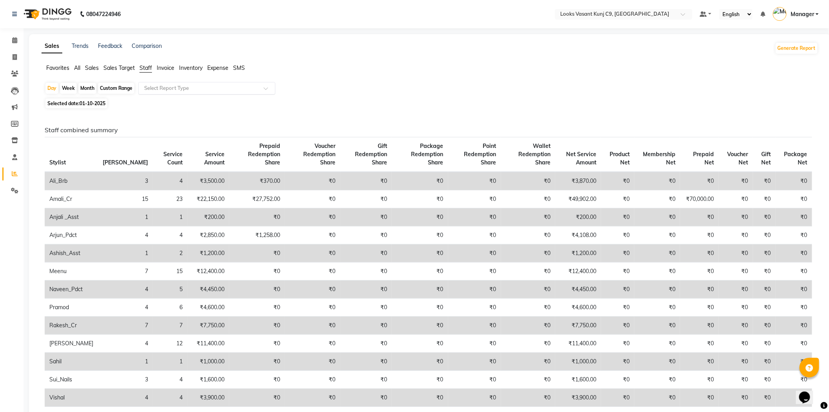
click at [173, 85] on input "text" at bounding box center [199, 88] width 113 height 8
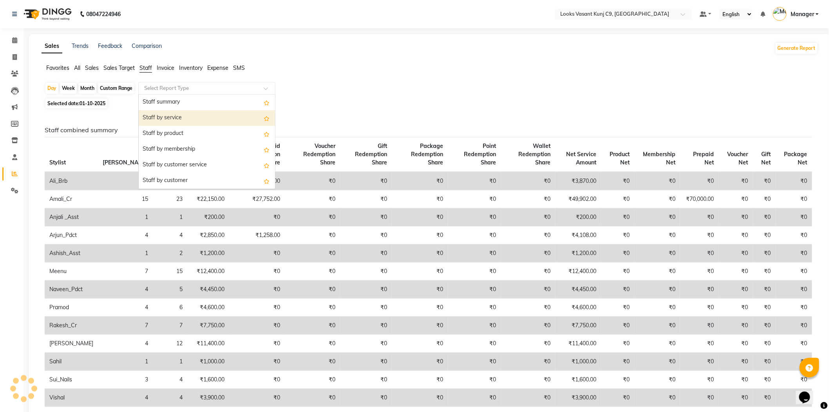
click at [172, 123] on div "Staff by service" at bounding box center [207, 118] width 136 height 16
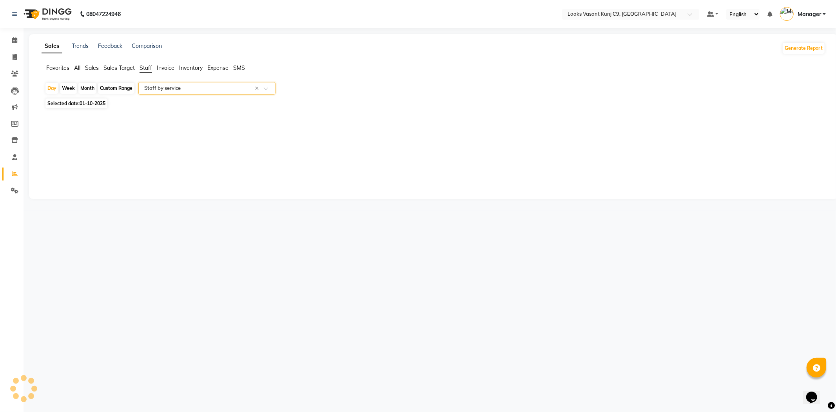
select select "full_report"
select select "csv"
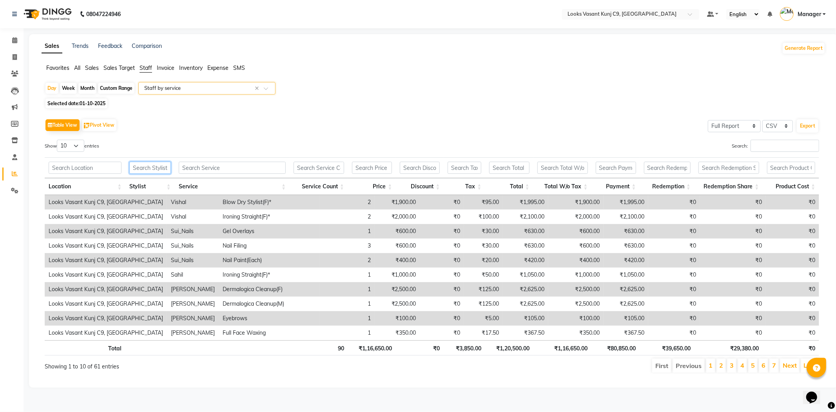
click at [142, 167] on input "text" at bounding box center [149, 167] width 41 height 12
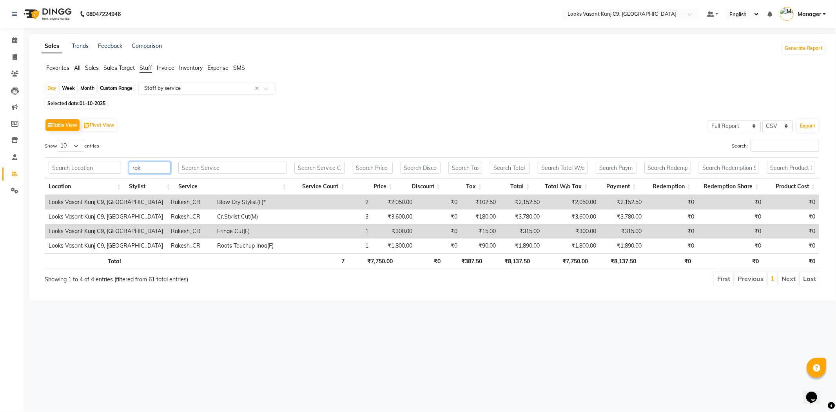
type input "rak"
click at [574, 260] on th "₹7,750.00" at bounding box center [563, 260] width 58 height 15
copy th "7,750.00"
click at [136, 170] on input "rak" at bounding box center [150, 167] width 42 height 12
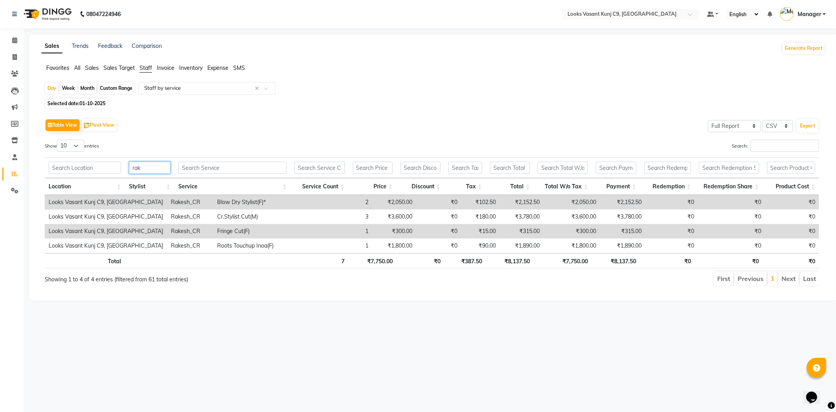
click at [136, 170] on input "rak" at bounding box center [150, 167] width 42 height 12
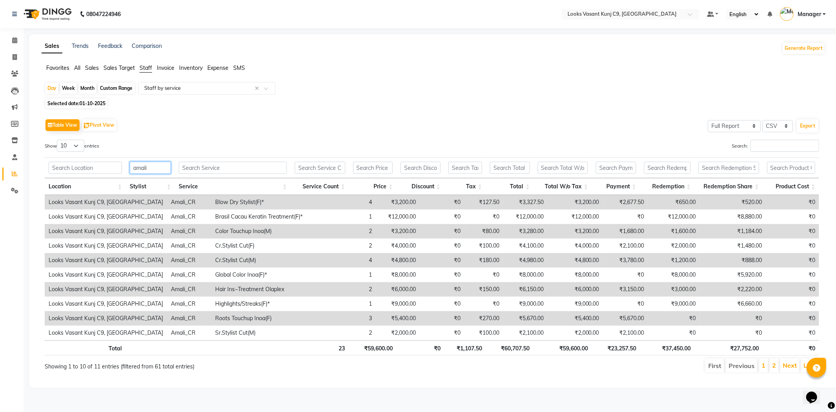
type input "amali"
click at [572, 348] on th "₹59,600.00" at bounding box center [563, 347] width 58 height 15
copy th "59,600.00"
click at [145, 173] on input "amali" at bounding box center [150, 167] width 41 height 12
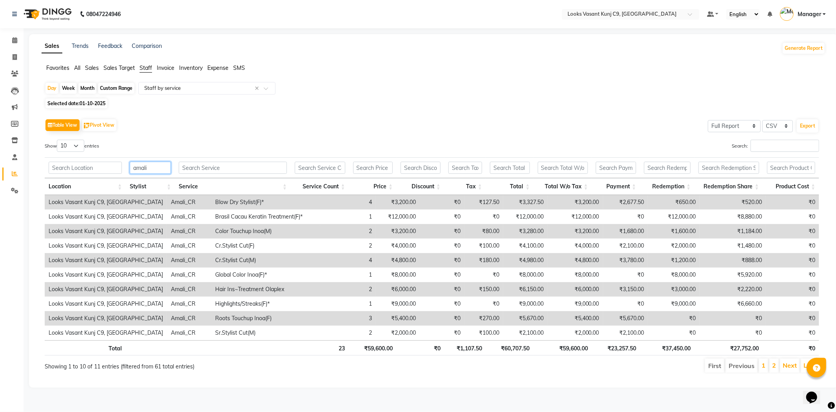
click at [145, 173] on input "amali" at bounding box center [150, 167] width 41 height 12
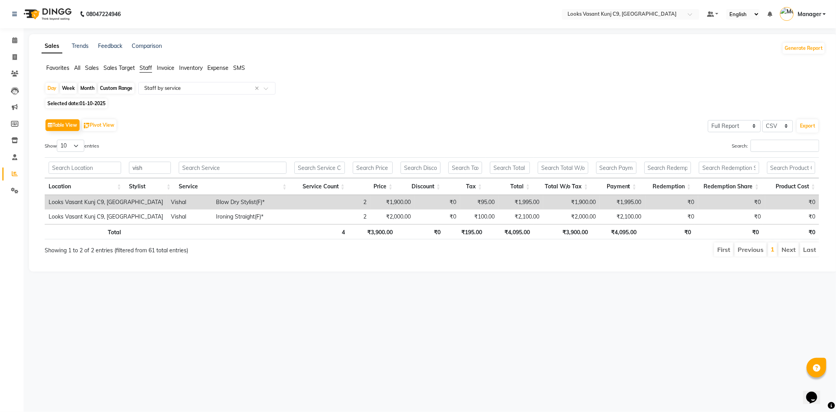
click at [582, 236] on th "₹3,900.00" at bounding box center [563, 231] width 58 height 15
copy th "3,900.00"
click at [166, 171] on input "vish" at bounding box center [150, 167] width 42 height 12
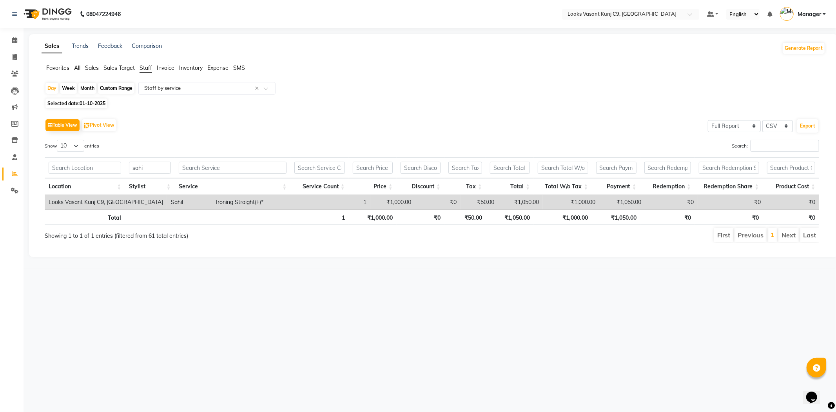
click at [574, 214] on th "₹1,000.00" at bounding box center [563, 216] width 58 height 15
copy th "1,000.00"
click at [153, 167] on input "sahi" at bounding box center [150, 167] width 42 height 12
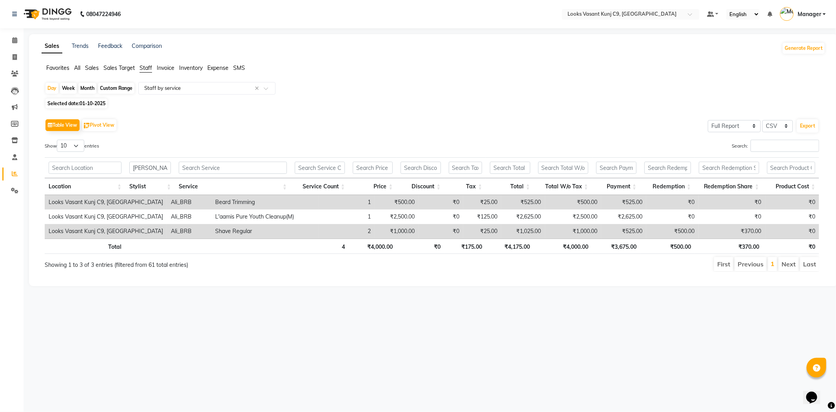
click at [577, 249] on th "₹4,000.00" at bounding box center [563, 245] width 58 height 15
copy th "4,000.00"
click at [170, 170] on input "[PERSON_NAME]" at bounding box center [150, 167] width 42 height 12
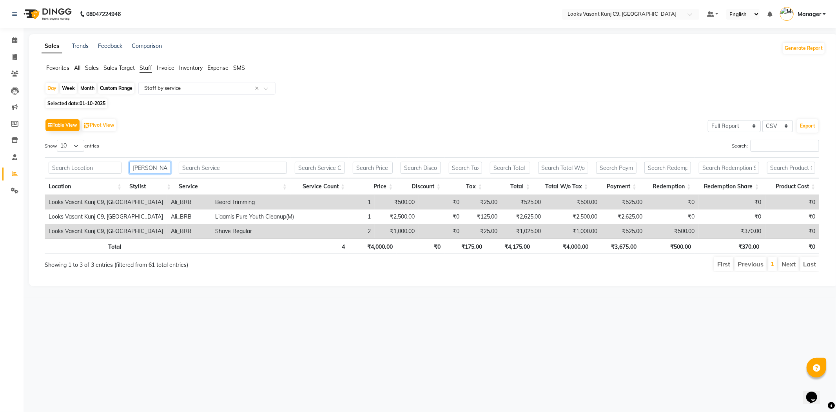
click at [170, 170] on input "[PERSON_NAME]" at bounding box center [150, 167] width 42 height 12
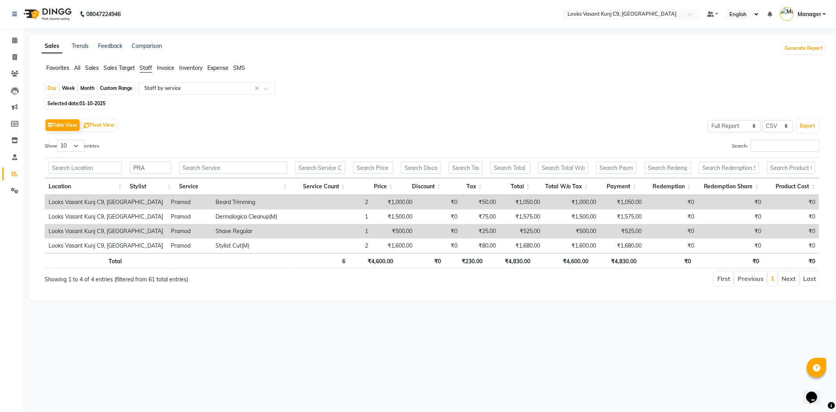
click at [579, 266] on th "₹4,600.00" at bounding box center [563, 260] width 58 height 15
copy th "4,600.00"
click at [143, 172] on input "PRA" at bounding box center [151, 167] width 42 height 12
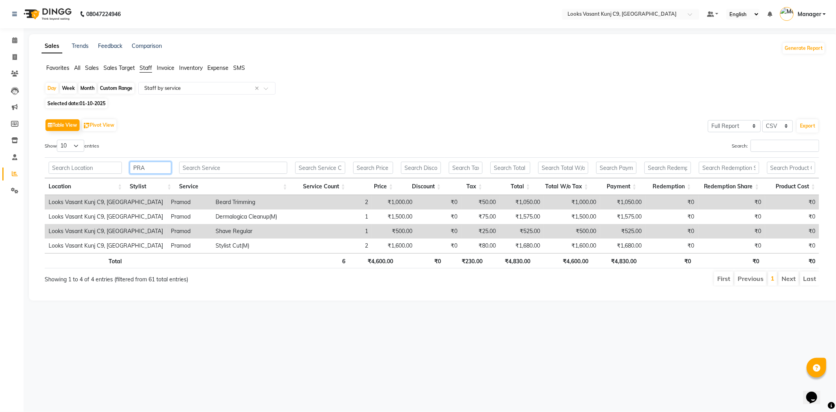
click at [143, 172] on input "PRA" at bounding box center [151, 167] width 42 height 12
drag, startPoint x: 566, startPoint y: 261, endPoint x: 579, endPoint y: 261, distance: 13.3
click at [579, 261] on th "₹4,550.00" at bounding box center [563, 260] width 58 height 15
copy th "4,550"
click at [159, 163] on input "ARJ" at bounding box center [151, 167] width 42 height 12
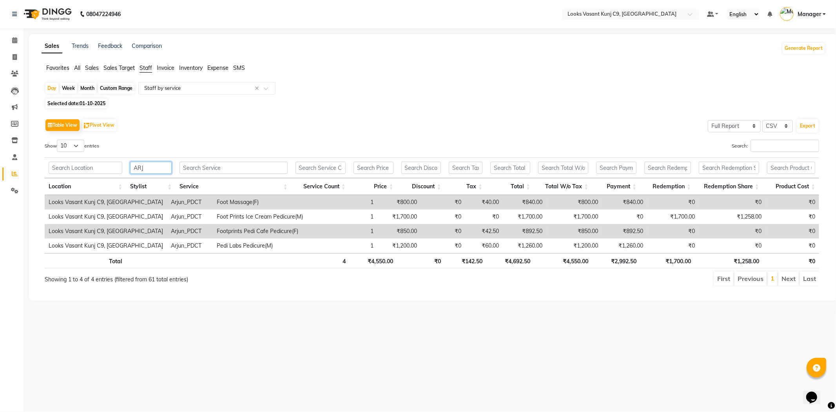
click at [159, 163] on input "ARJ" at bounding box center [151, 167] width 42 height 12
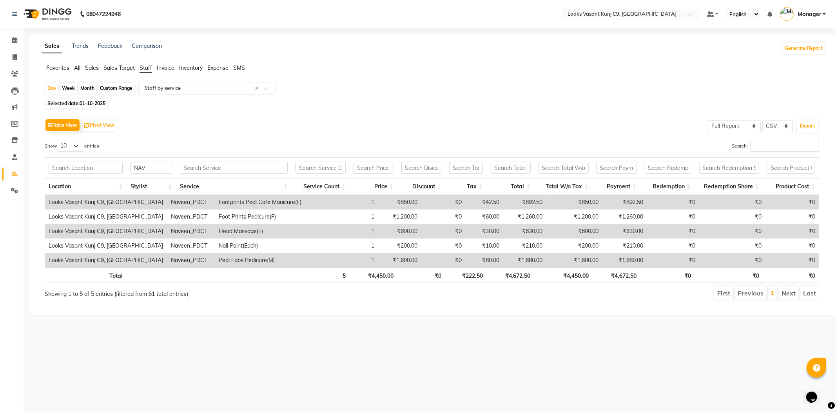
click at [576, 273] on th "₹4,450.00" at bounding box center [564, 274] width 58 height 15
copy th "4,450.00"
click at [146, 166] on input "NAV" at bounding box center [152, 167] width 42 height 12
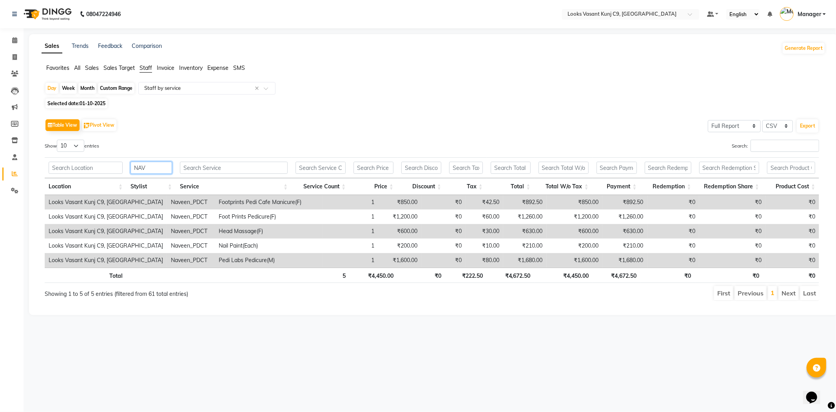
click at [146, 166] on input "NAV" at bounding box center [152, 167] width 42 height 12
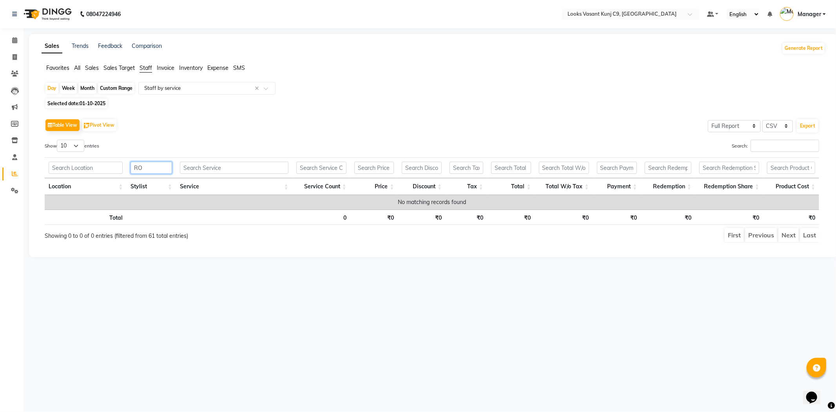
type input "R"
type input "M"
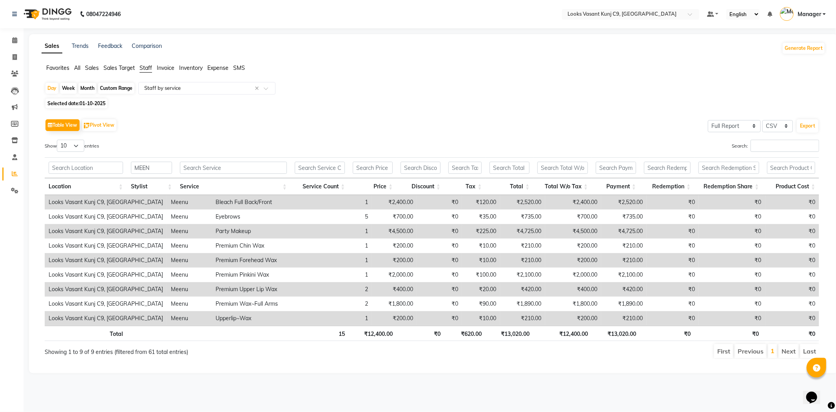
click at [579, 334] on th "₹12,400.00" at bounding box center [562, 332] width 58 height 15
copy th "12,400.00"
click at [147, 166] on input "MEEN" at bounding box center [151, 167] width 41 height 12
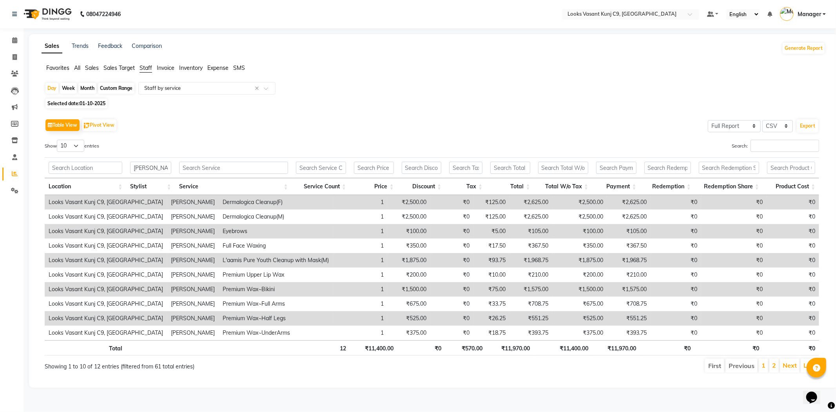
click at [570, 346] on th "₹11,400.00" at bounding box center [563, 347] width 58 height 15
copy th "11,400.00"
click at [147, 166] on input "[PERSON_NAME]" at bounding box center [150, 167] width 41 height 12
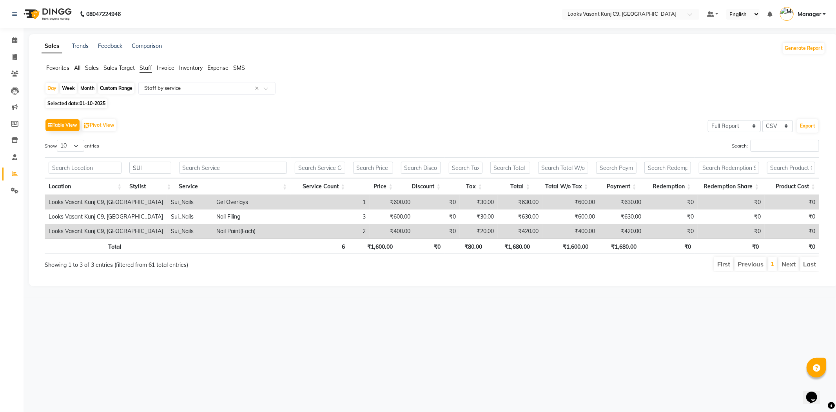
click at [579, 247] on th "₹1,600.00" at bounding box center [563, 245] width 58 height 15
click at [167, 167] on input "SUI" at bounding box center [150, 167] width 42 height 12
type input "S"
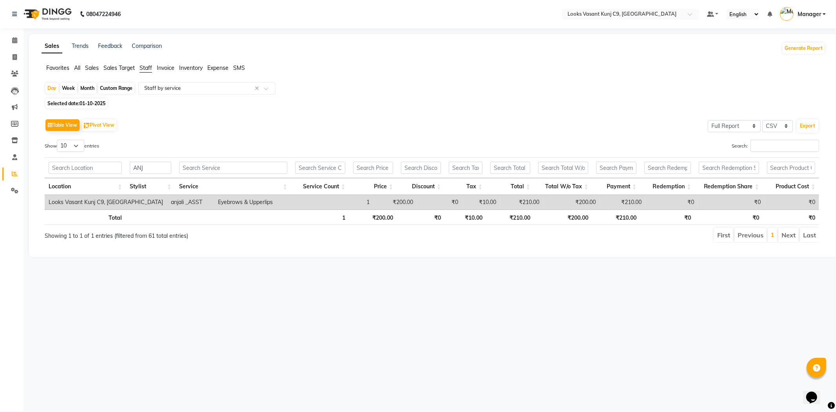
click at [574, 213] on th "₹200.00" at bounding box center [563, 216] width 58 height 15
click at [571, 220] on th "₹200.00" at bounding box center [563, 216] width 58 height 15
click at [152, 165] on input "ANJ" at bounding box center [151, 167] width 42 height 12
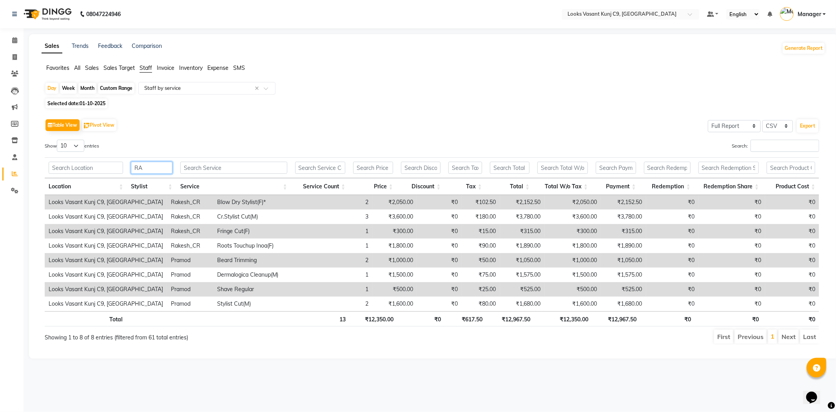
type input "R"
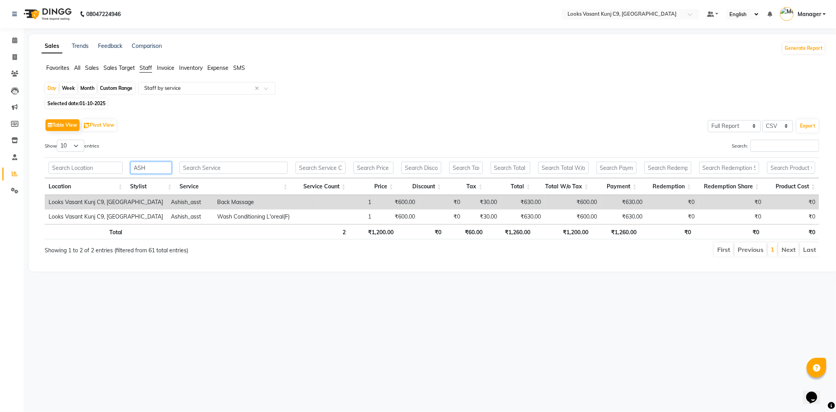
type input "ASH"
click at [575, 236] on th "₹1,200.00" at bounding box center [564, 231] width 58 height 15
